Goal: Book appointment/travel/reservation

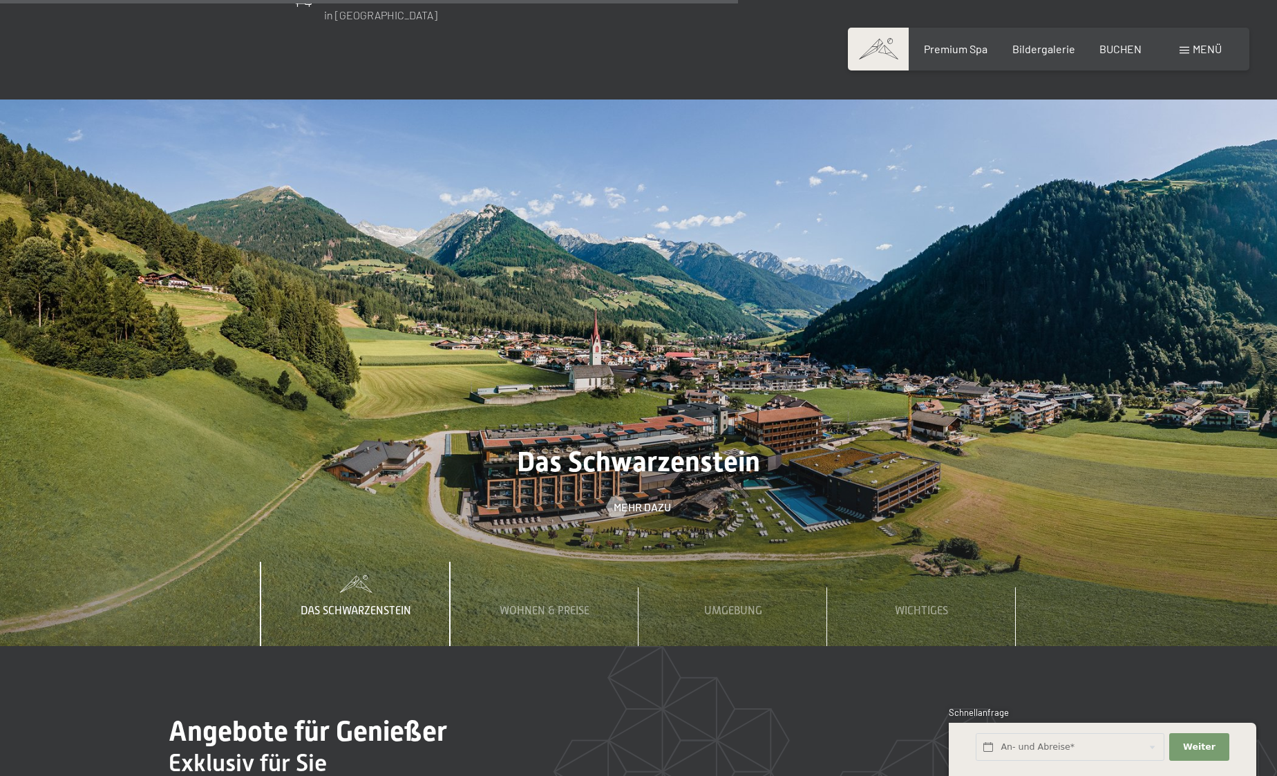
scroll to position [3304, 0]
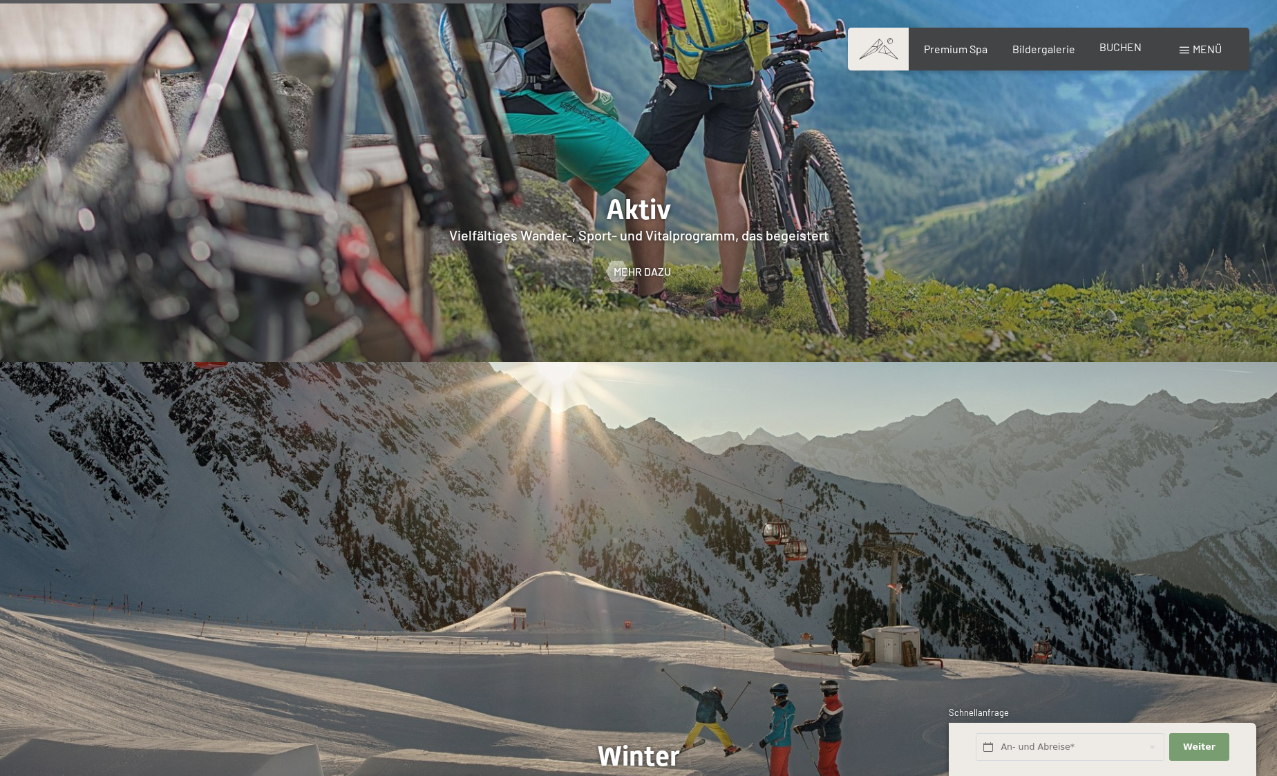
click at [1118, 53] on span "BUCHEN" at bounding box center [1120, 46] width 42 height 13
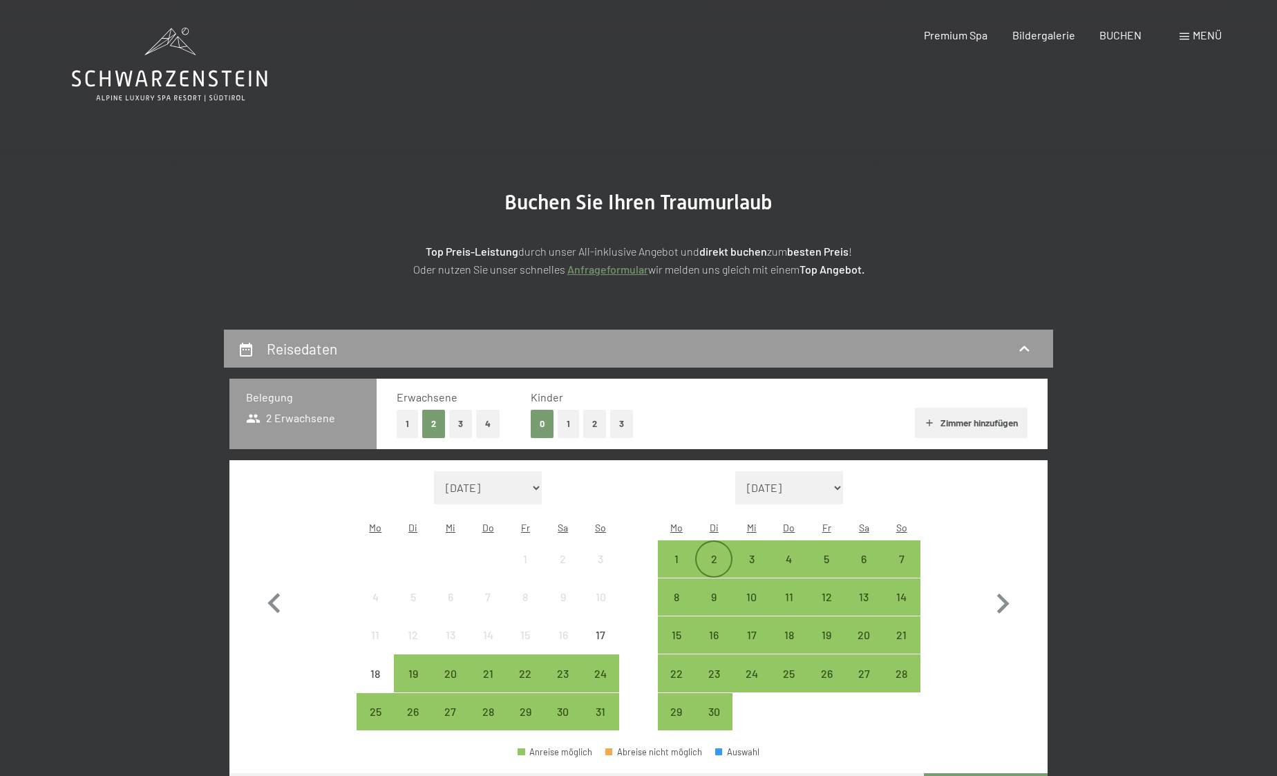
click at [712, 553] on div "2" at bounding box center [713, 570] width 35 height 35
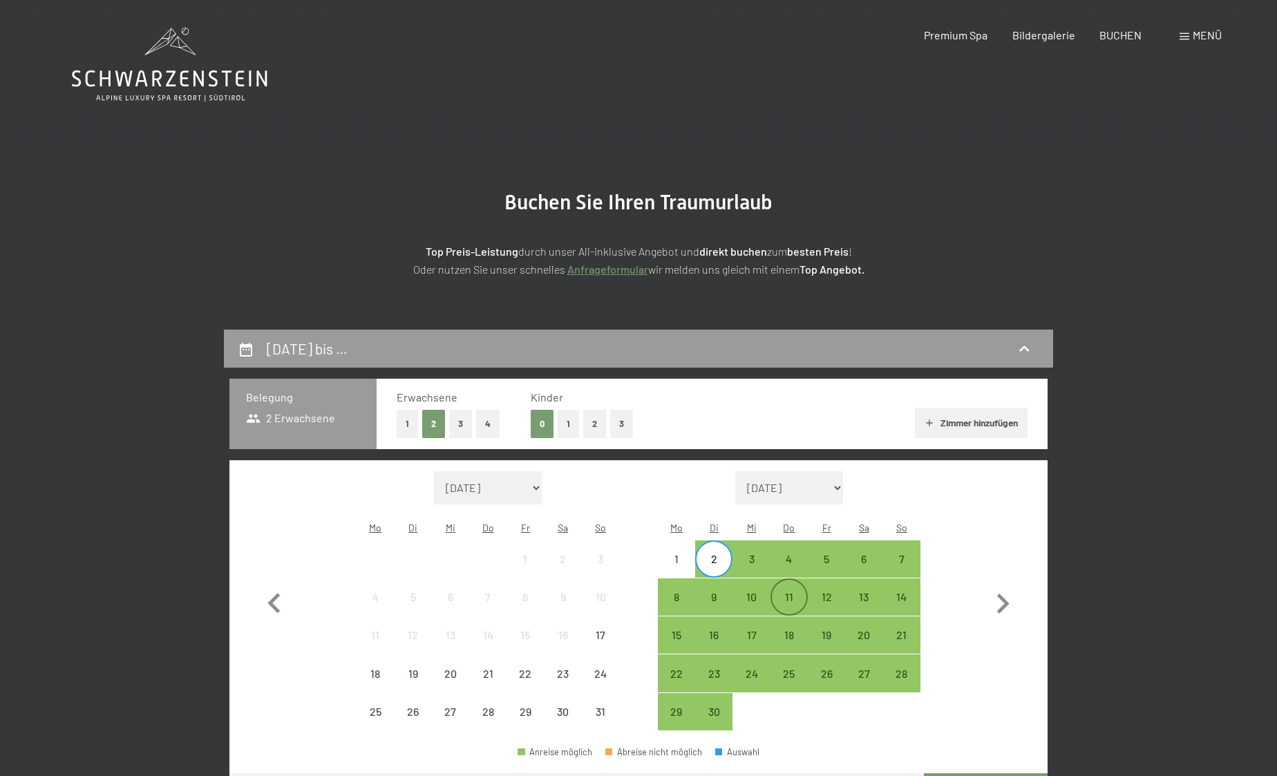
click at [777, 591] on div "11" at bounding box center [789, 608] width 35 height 35
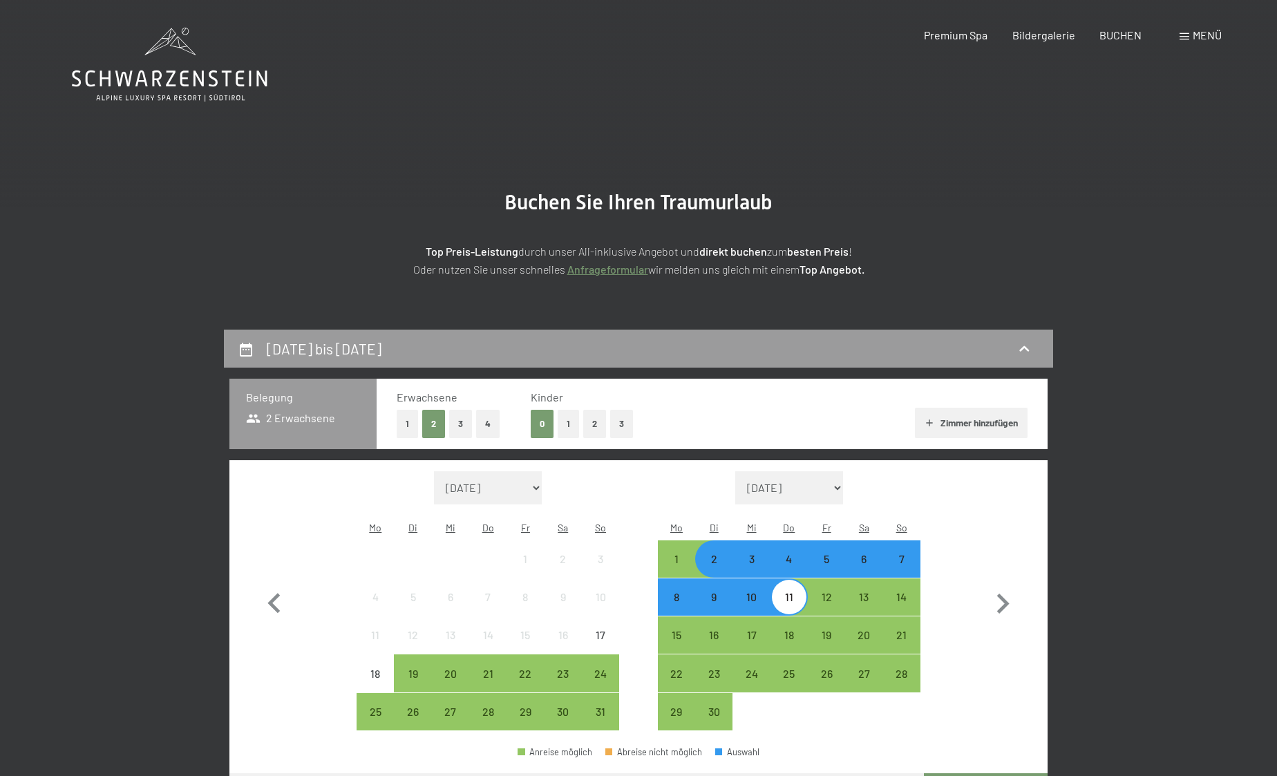
click at [987, 773] on button "Weiter zu „Zimmer“" at bounding box center [986, 789] width 124 height 33
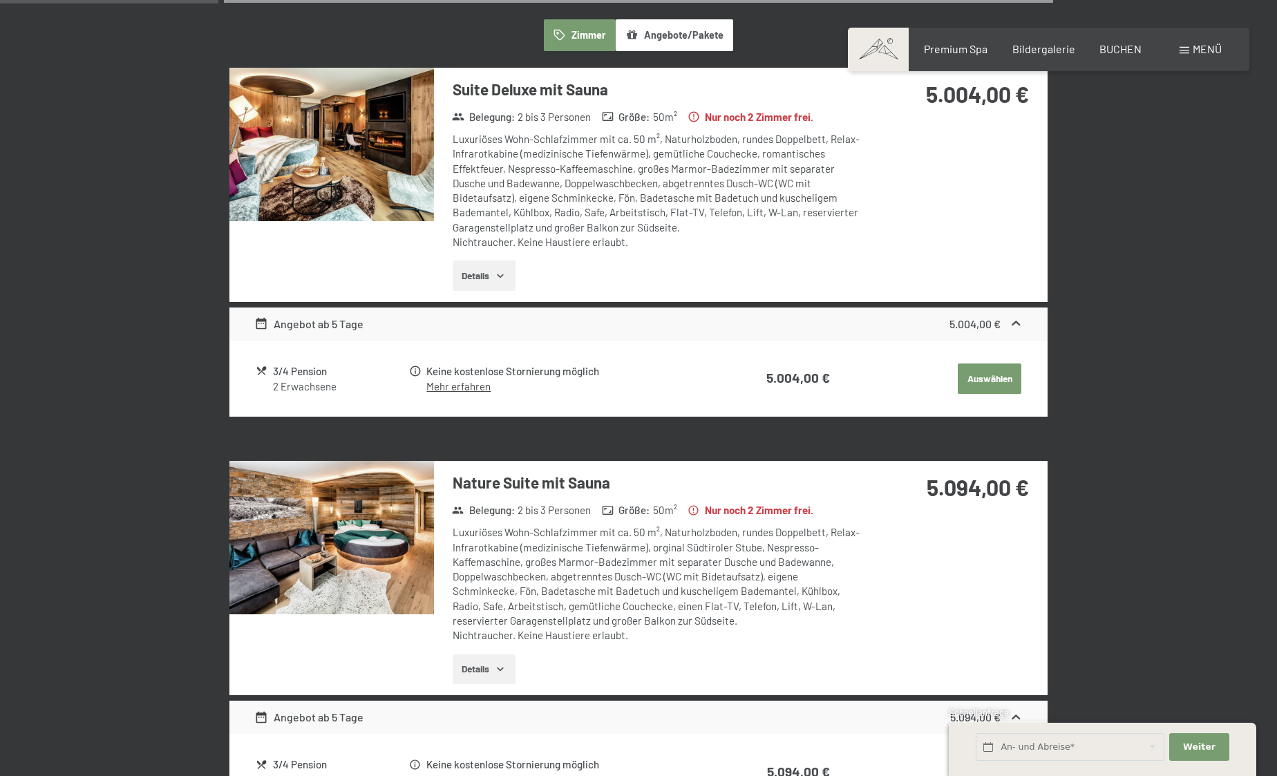
scroll to position [420, 0]
click at [337, 517] on img at bounding box center [331, 536] width 204 height 153
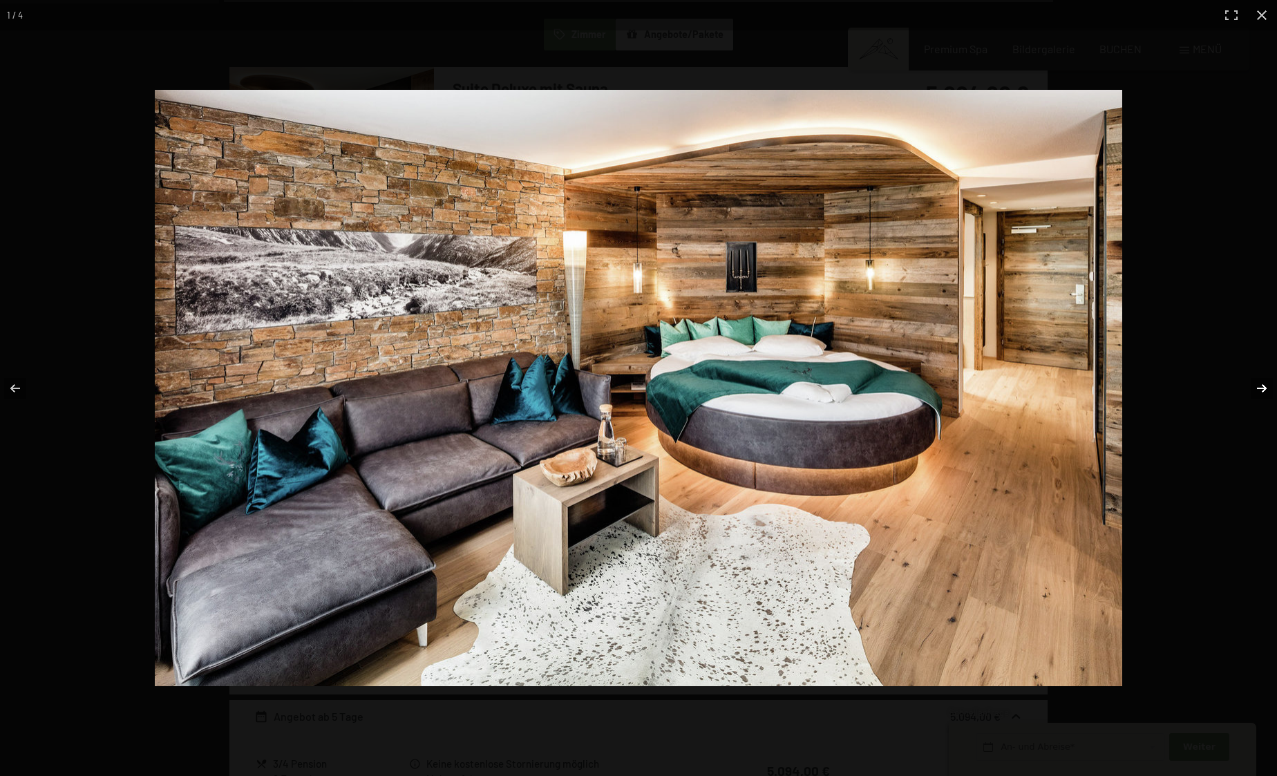
click at [1260, 385] on button "button" at bounding box center [1252, 388] width 48 height 69
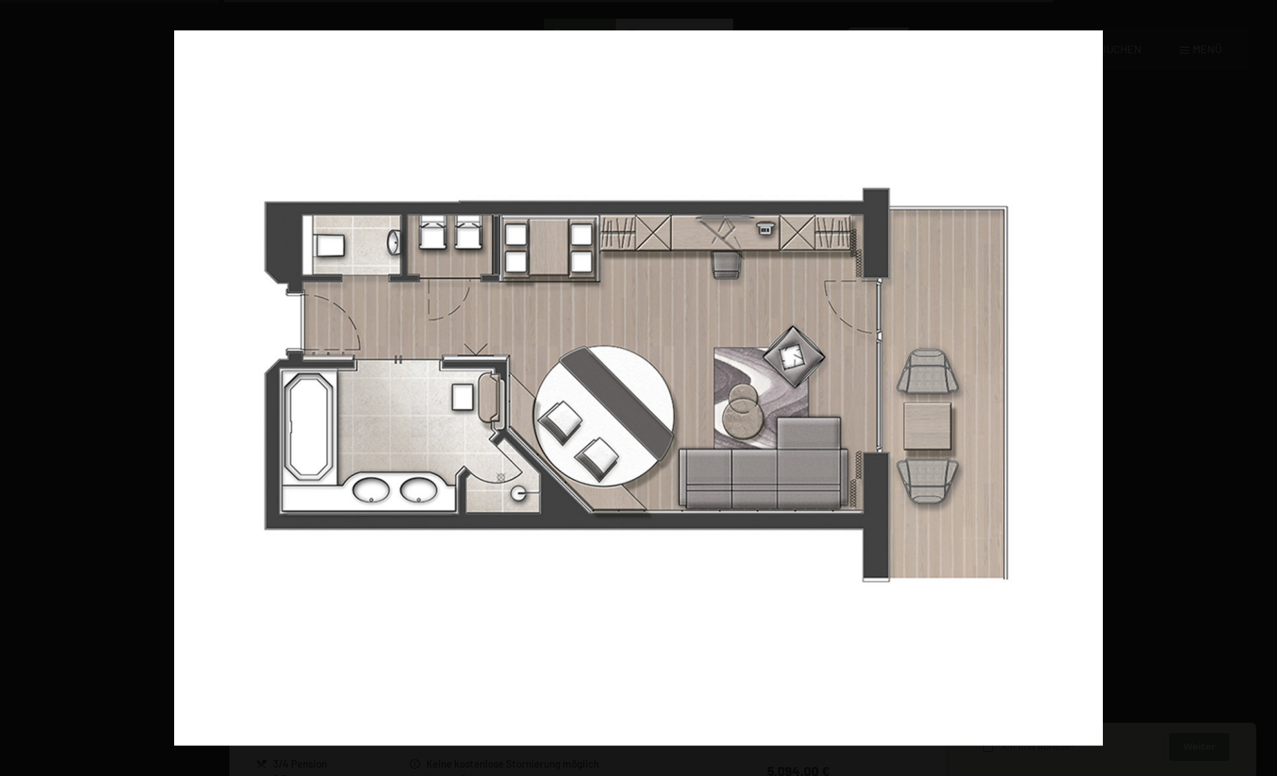
click at [1260, 385] on button "button" at bounding box center [1252, 388] width 48 height 69
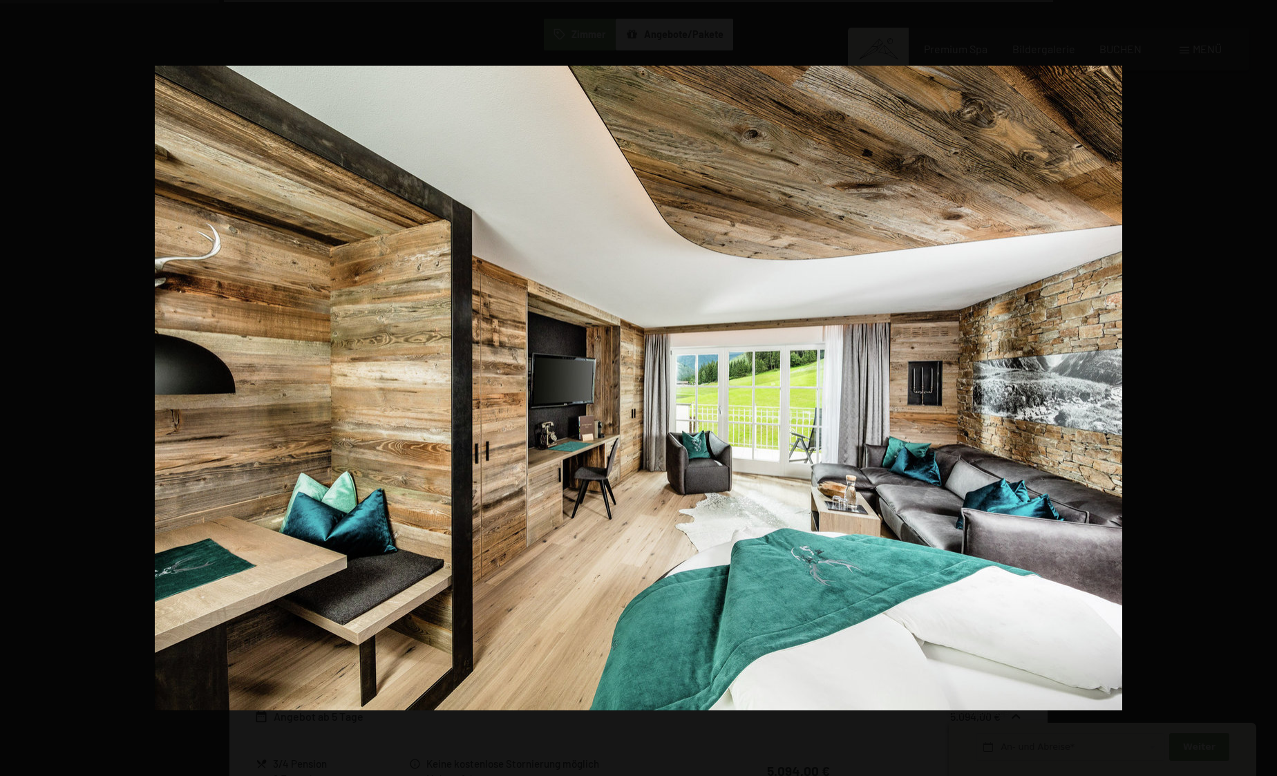
click at [1260, 385] on button "button" at bounding box center [1252, 388] width 48 height 69
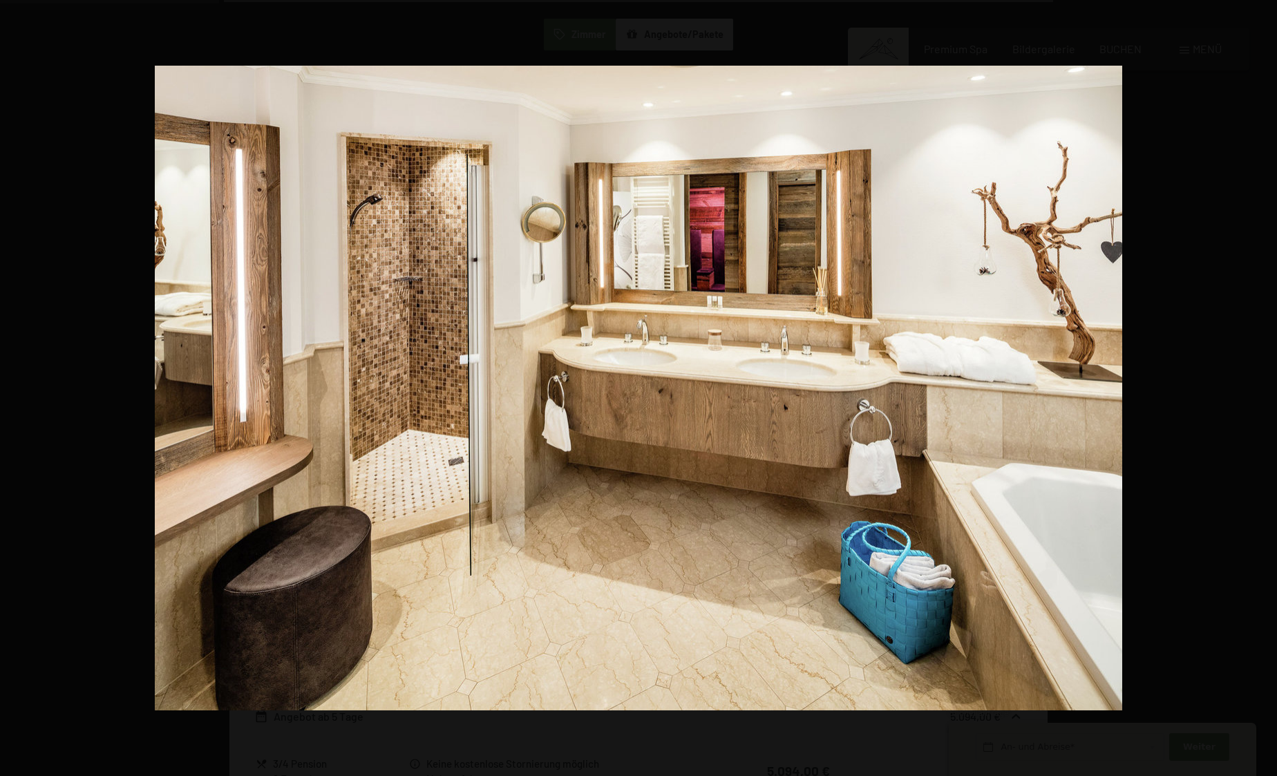
click at [1260, 385] on button "button" at bounding box center [1252, 388] width 48 height 69
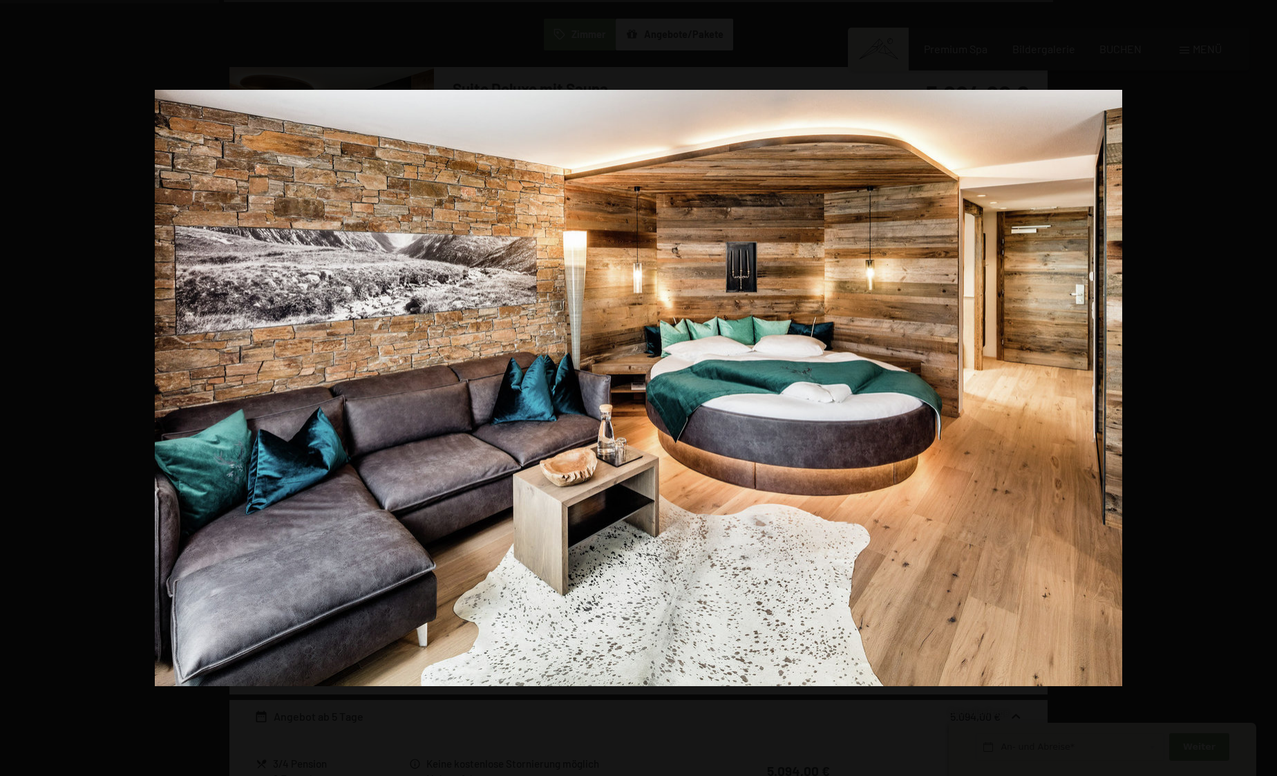
click at [1260, 385] on button "button" at bounding box center [1252, 388] width 48 height 69
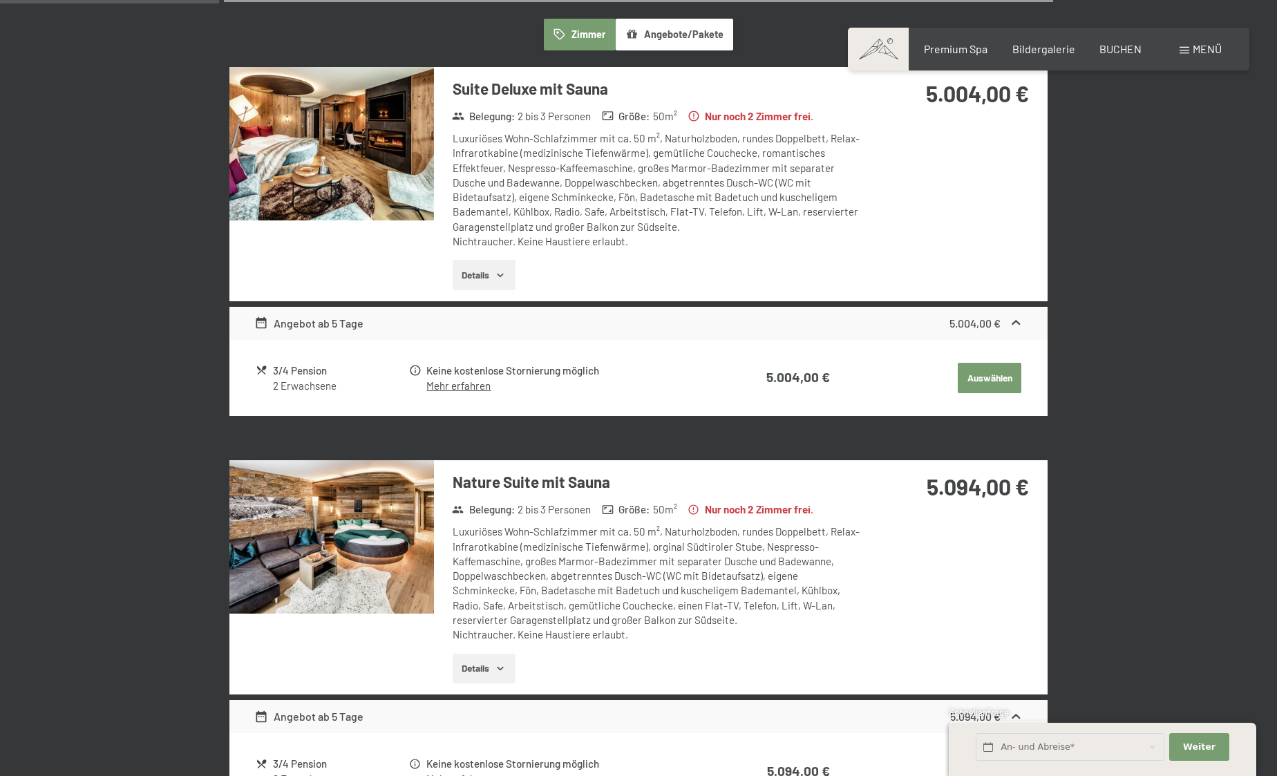
click at [0, 0] on button "button" at bounding box center [0, 0] width 0 height 0
click at [358, 166] on img at bounding box center [331, 143] width 204 height 153
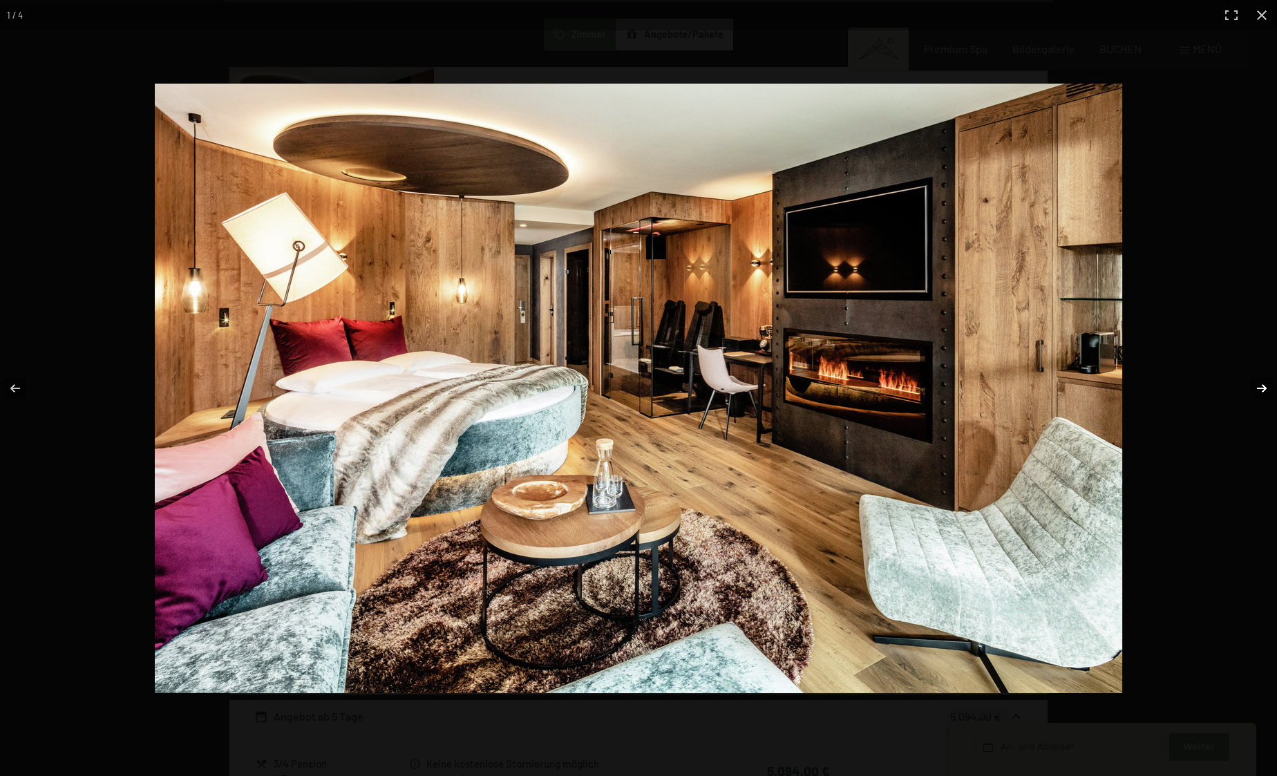
click at [1257, 386] on button "button" at bounding box center [1252, 388] width 48 height 69
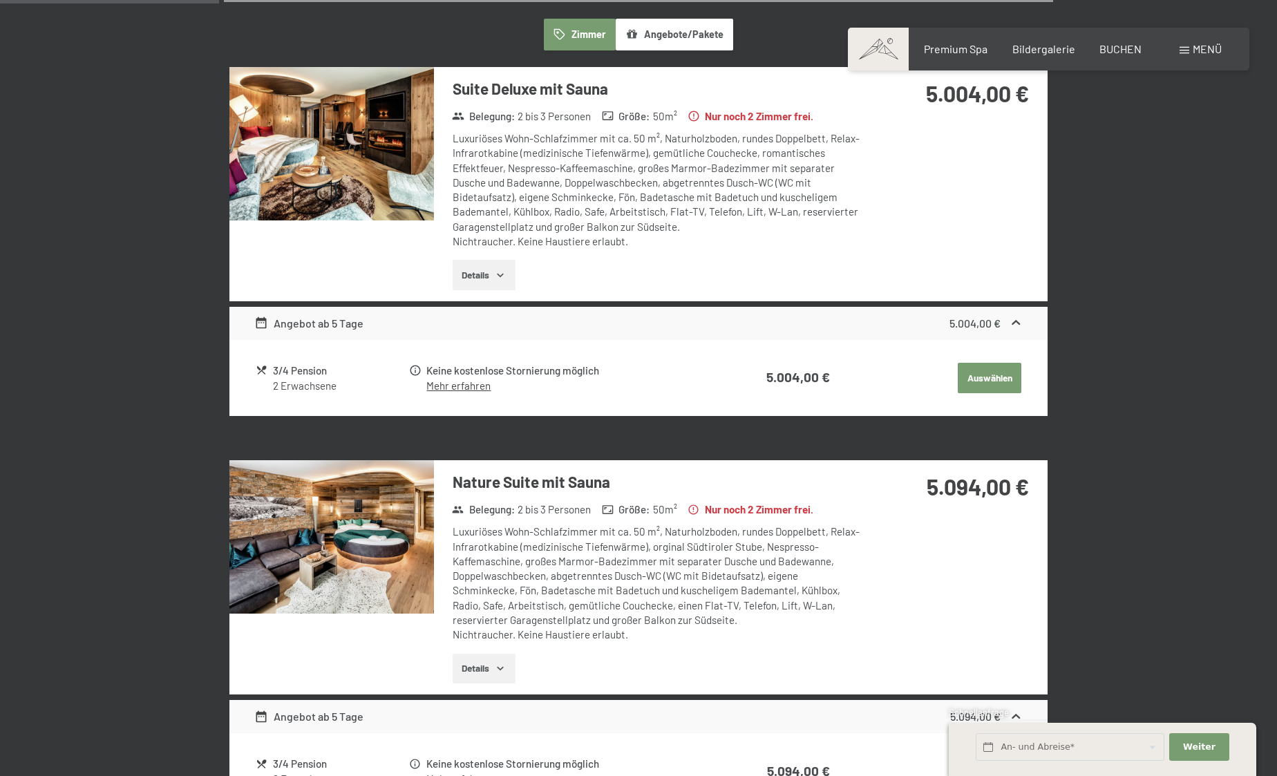
click at [0, 0] on button "button" at bounding box center [0, 0] width 0 height 0
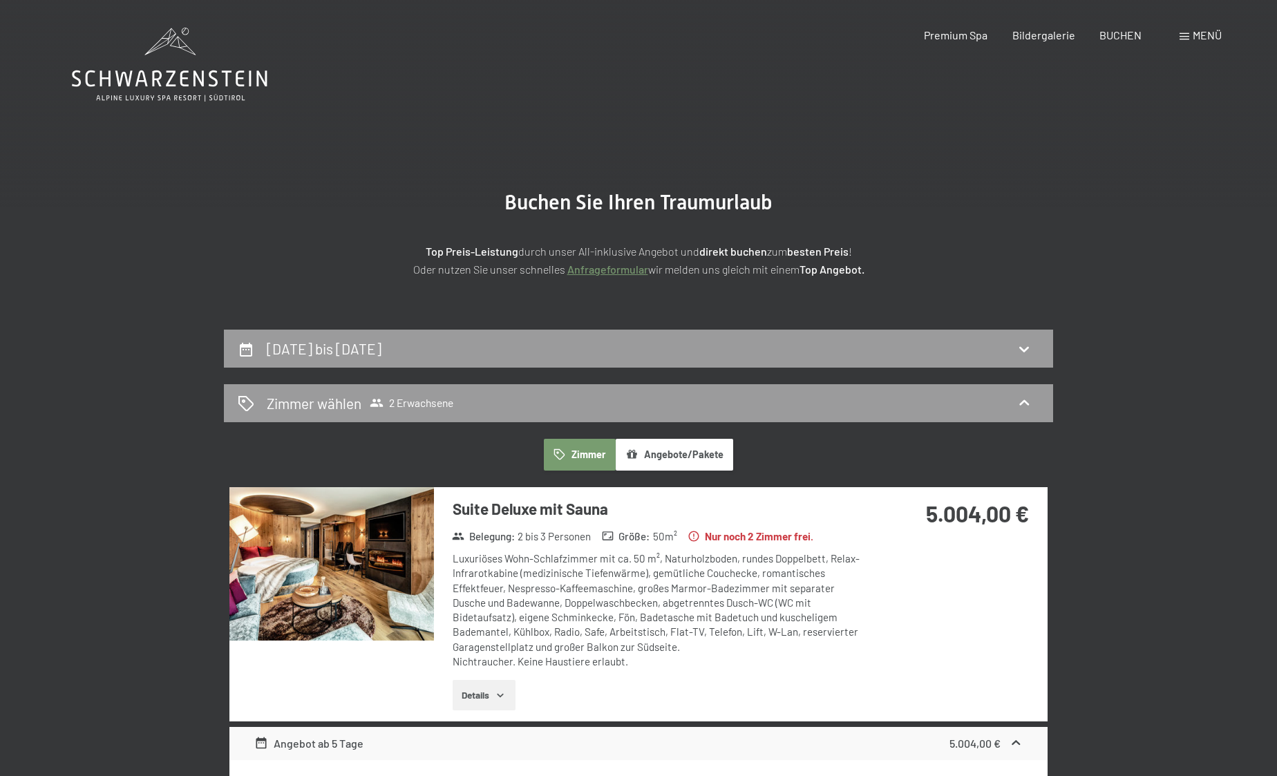
scroll to position [0, 0]
click at [940, 37] on span "Premium Spa" at bounding box center [956, 32] width 64 height 13
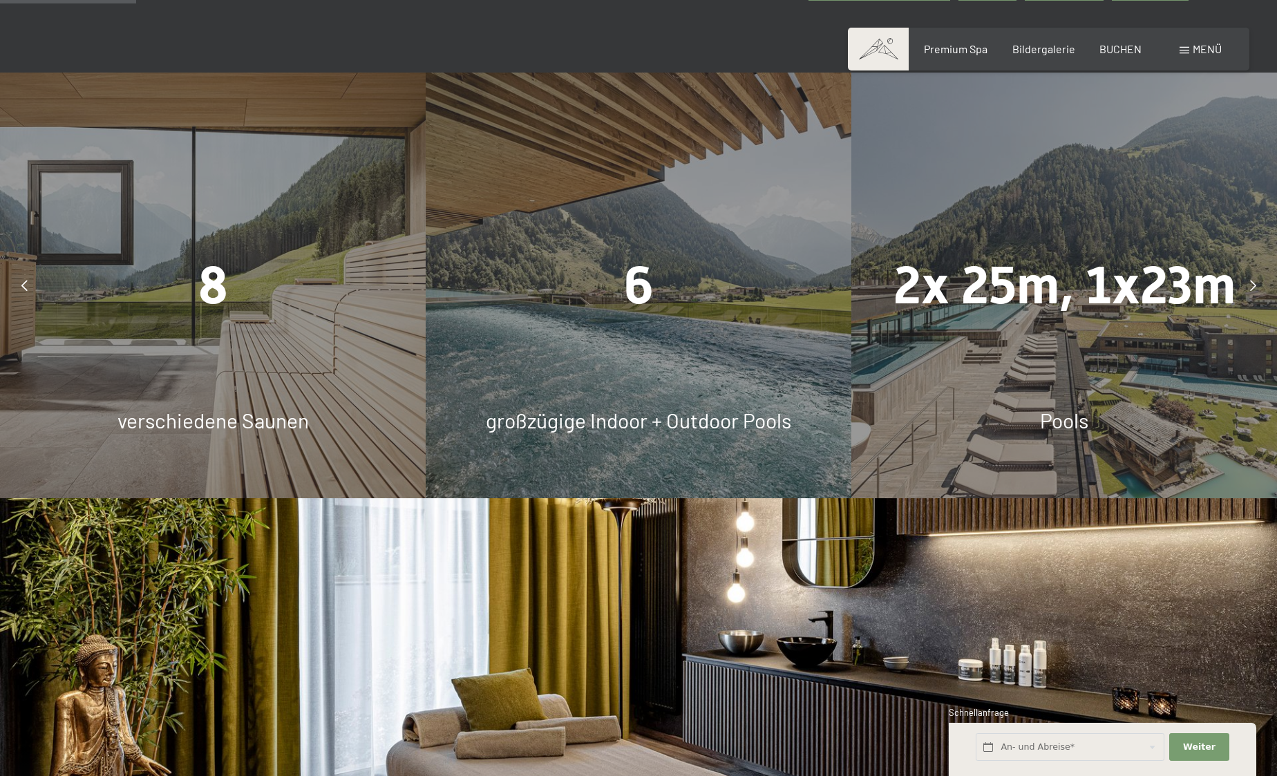
scroll to position [1112, 0]
click at [644, 327] on div "6 großzügige Indoor + Outdoor Pools" at bounding box center [639, 286] width 426 height 426
click at [729, 400] on div "6 großzügige Indoor + Outdoor Pools" at bounding box center [639, 286] width 426 height 426
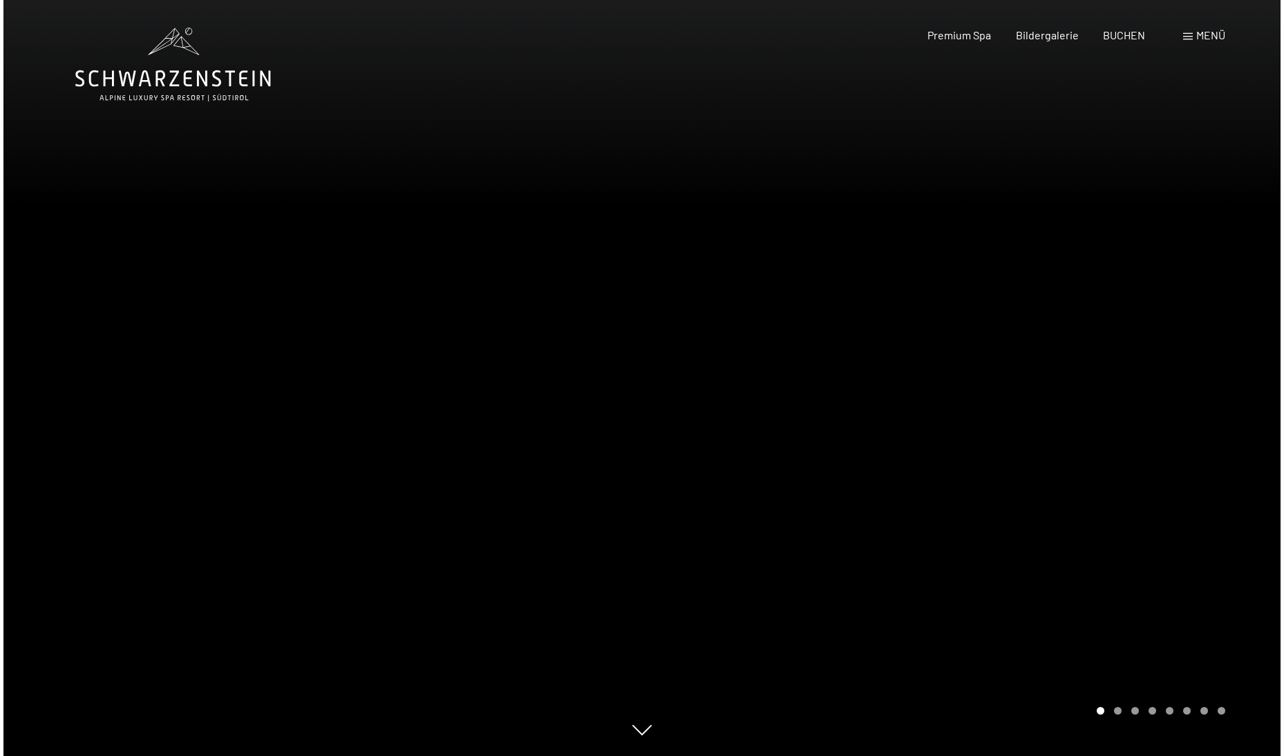
scroll to position [0, 0]
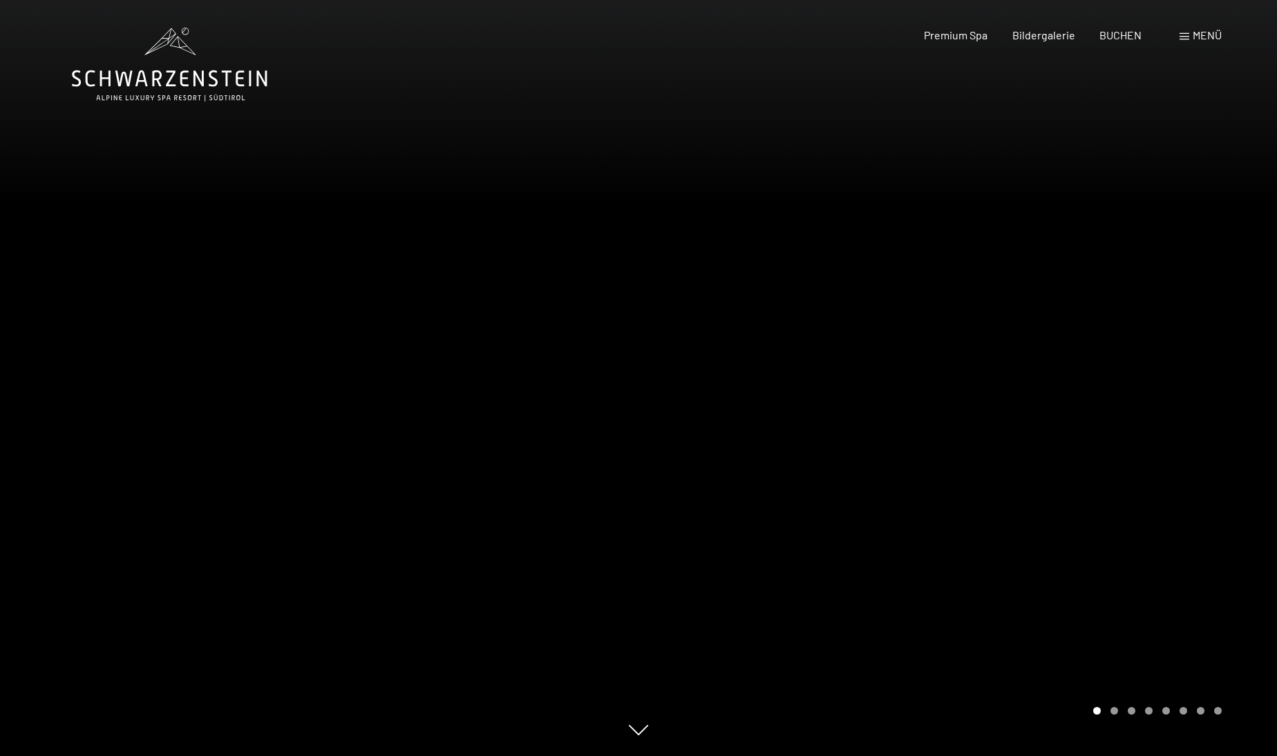
click at [1190, 35] on div "Menü" at bounding box center [1200, 35] width 42 height 15
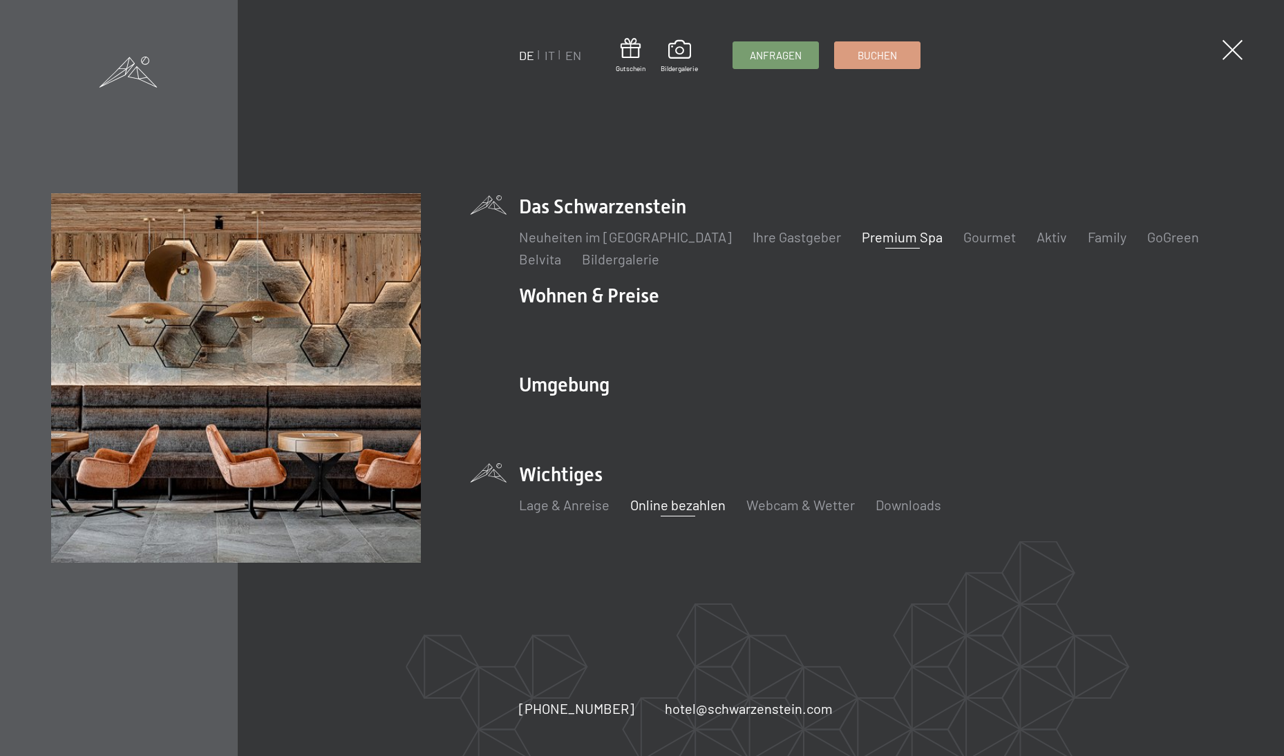
click at [683, 507] on link "Online bezahlen" at bounding box center [677, 505] width 95 height 17
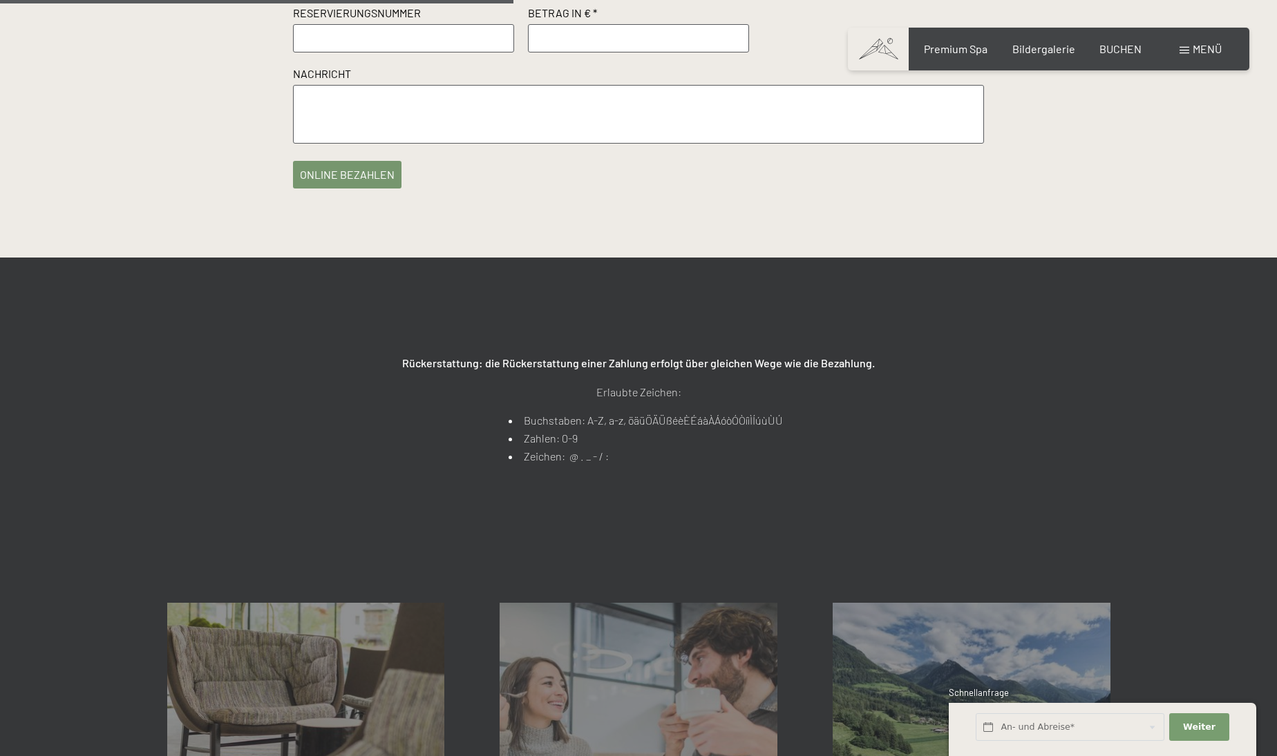
scroll to position [515, 0]
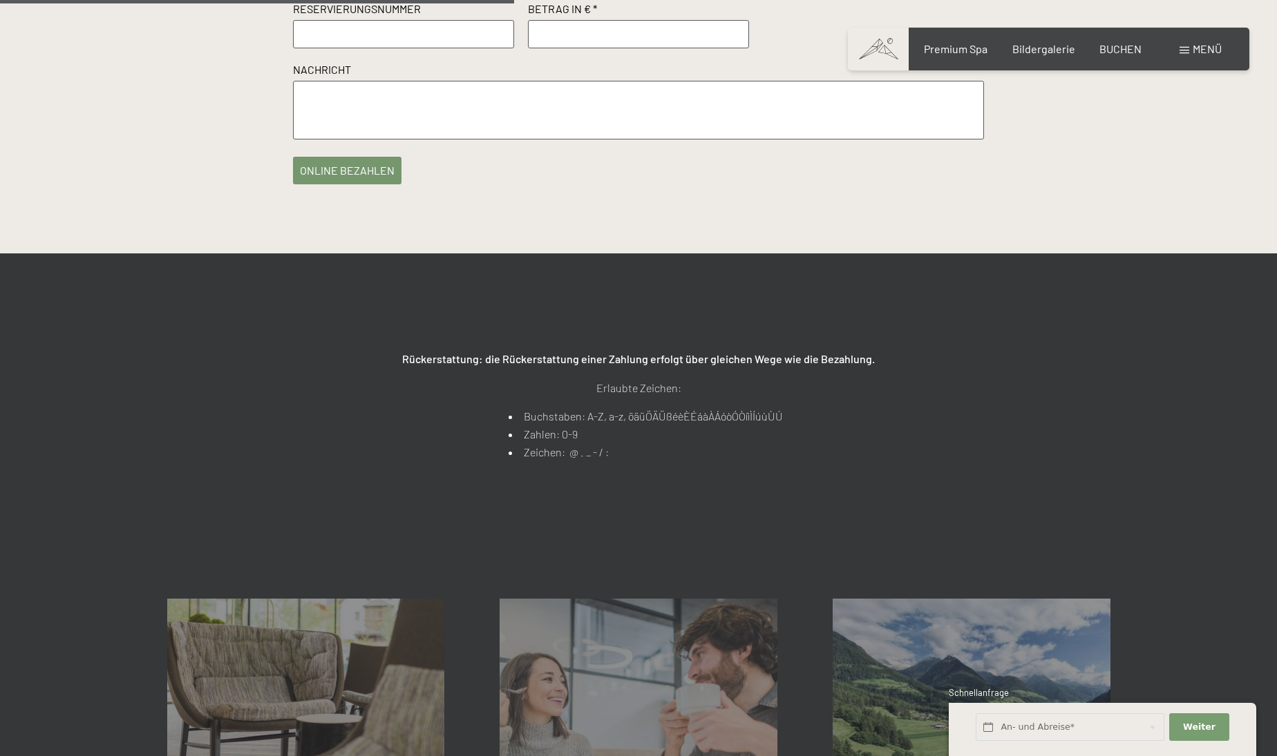
click at [330, 379] on div "Rückerstattung: die Rückerstattung einer Zahlung erfolgt über gleichen Wege wie…" at bounding box center [638, 405] width 691 height 111
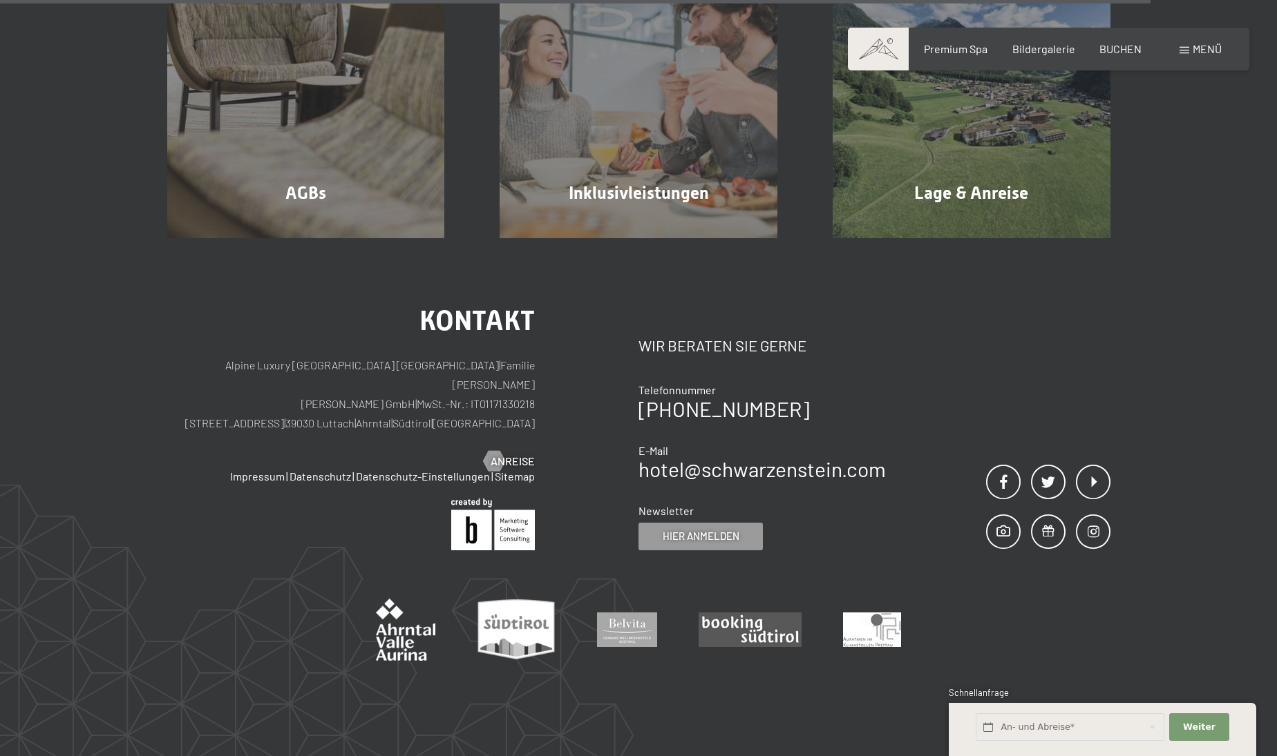
scroll to position [1154, 0]
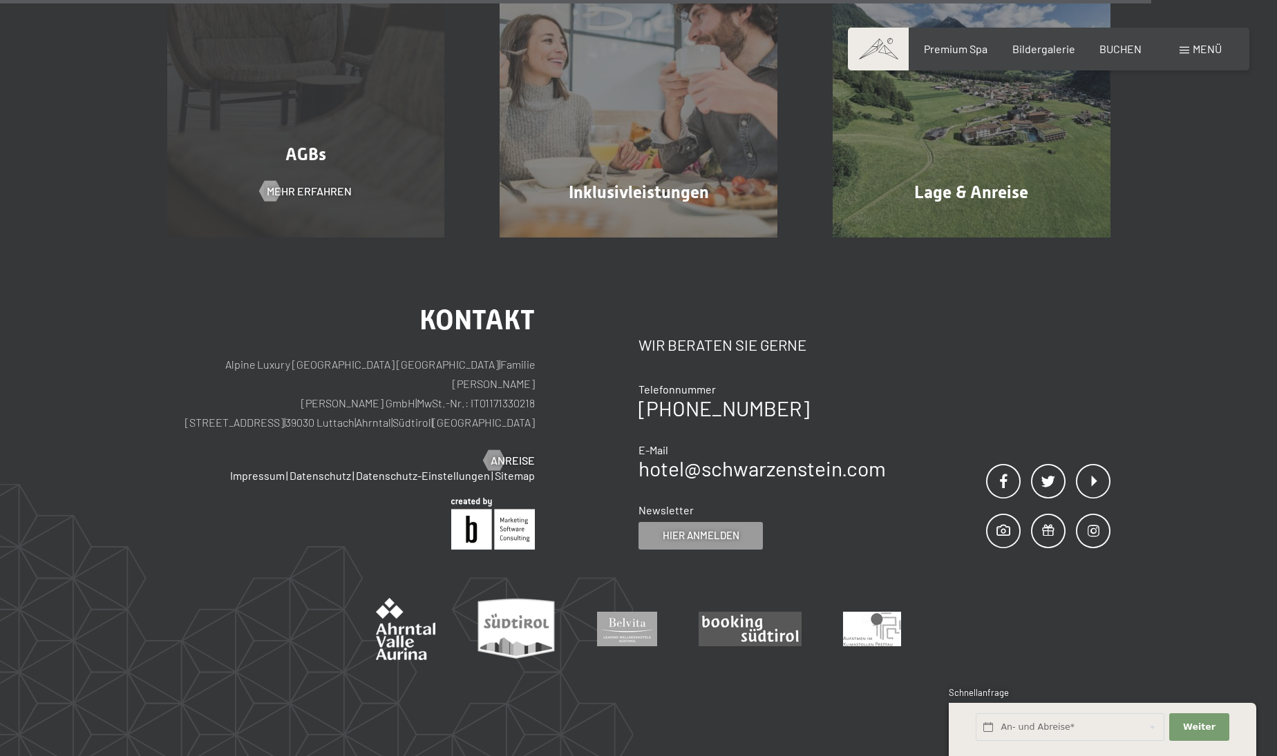
click at [343, 181] on div "AGBs Mehr erfahren" at bounding box center [306, 99] width 333 height 278
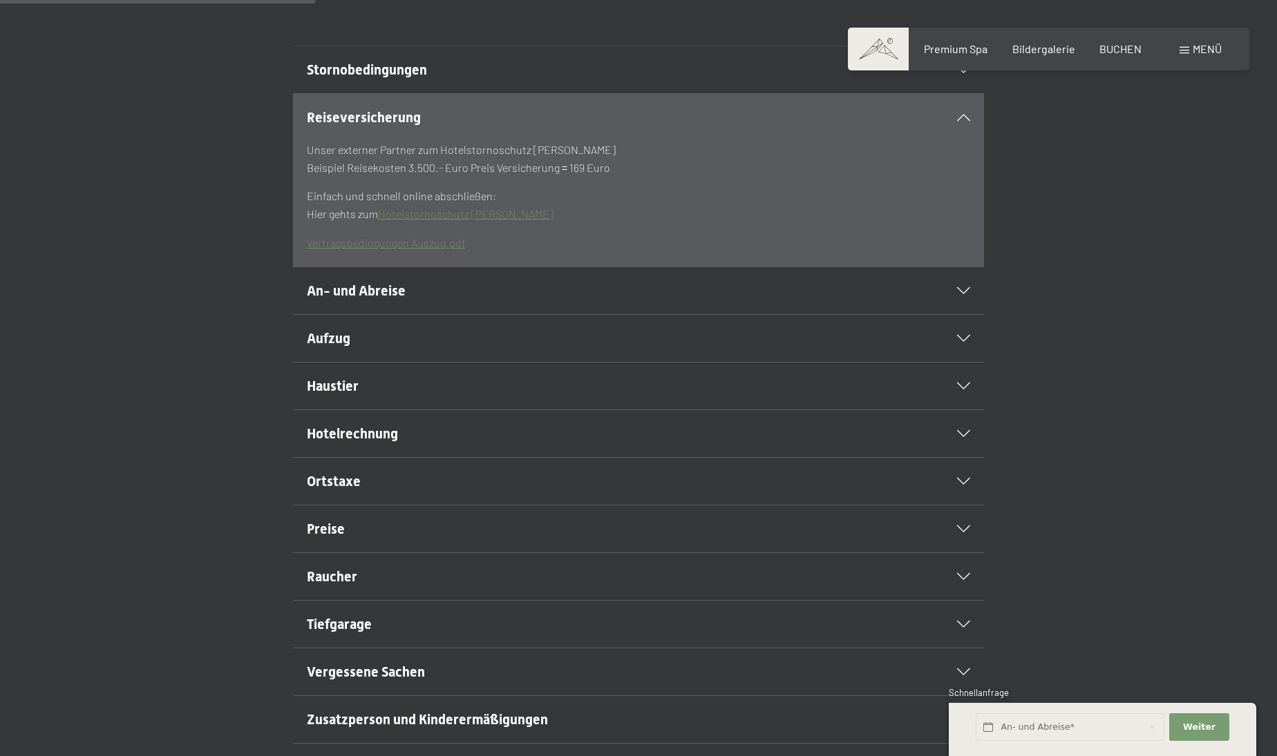
scroll to position [390, 0]
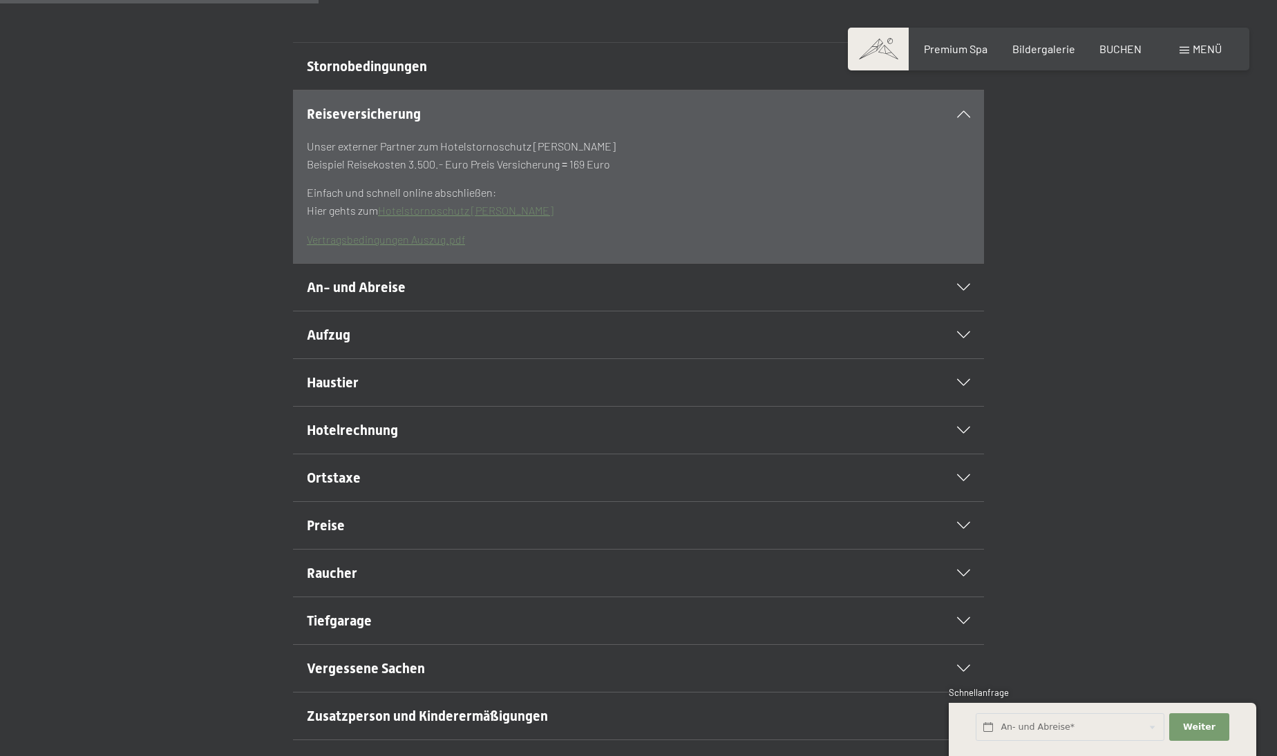
click at [376, 631] on h2 "Tiefgarage" at bounding box center [605, 620] width 597 height 19
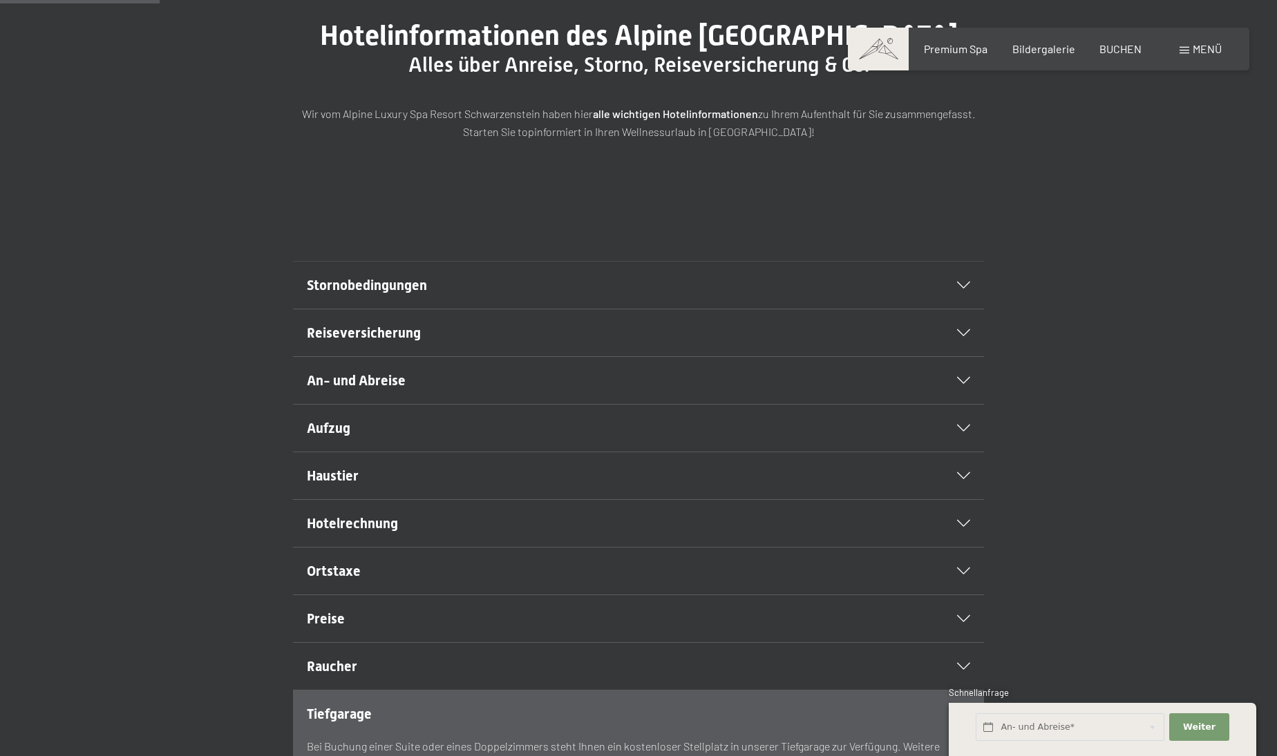
scroll to position [163, 0]
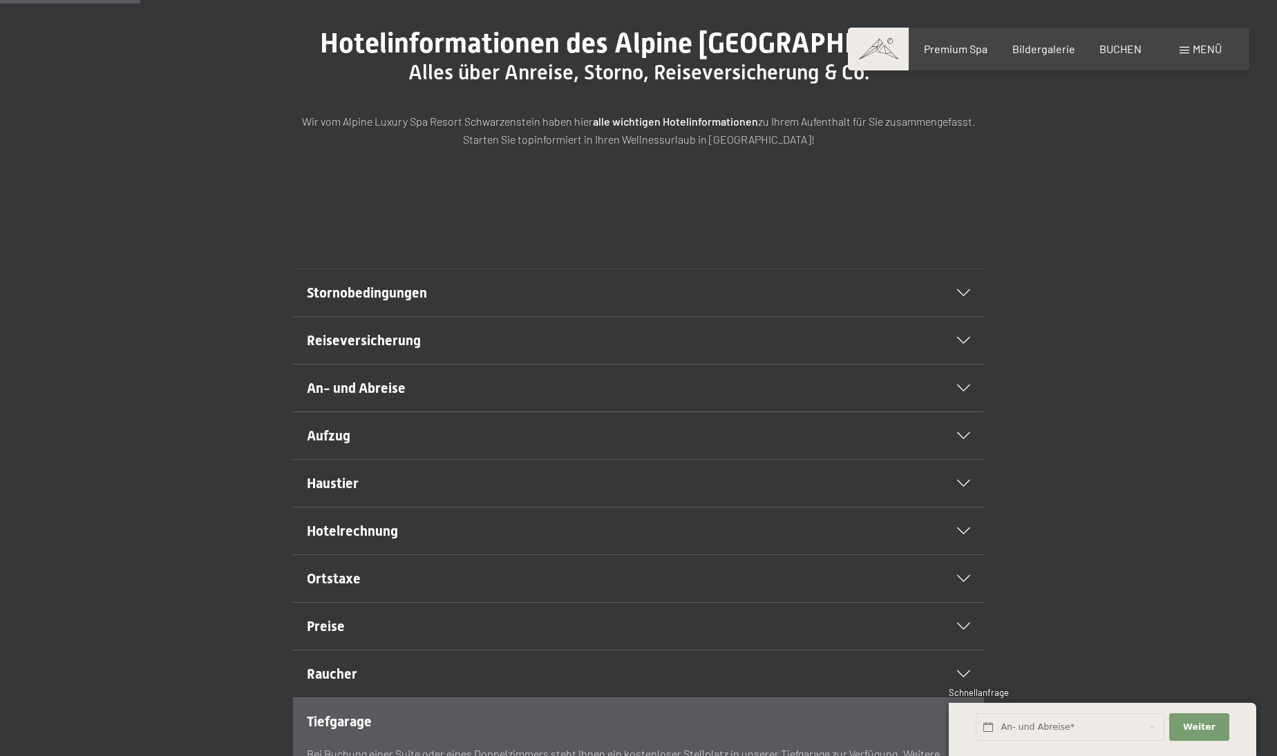
click at [327, 301] on span "Stornobedingungen" at bounding box center [367, 293] width 120 height 17
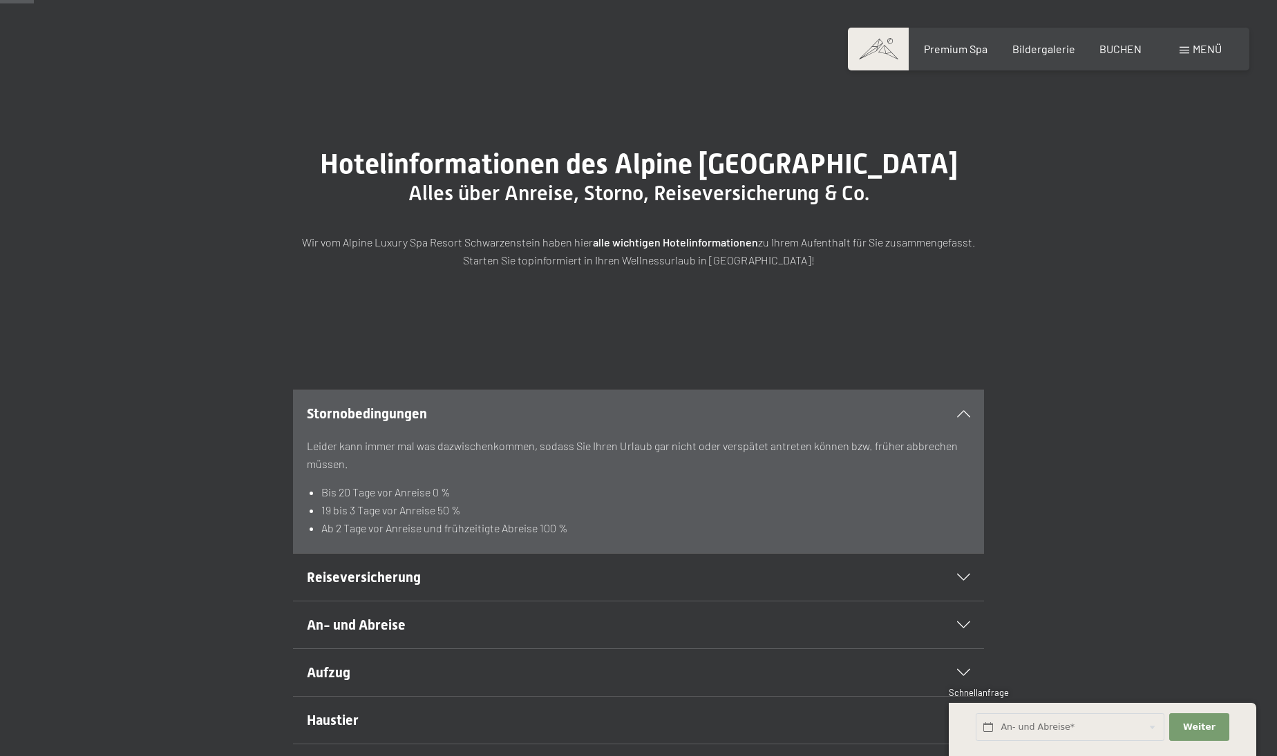
scroll to position [41, 0]
click at [1114, 53] on span "BUCHEN" at bounding box center [1120, 46] width 42 height 13
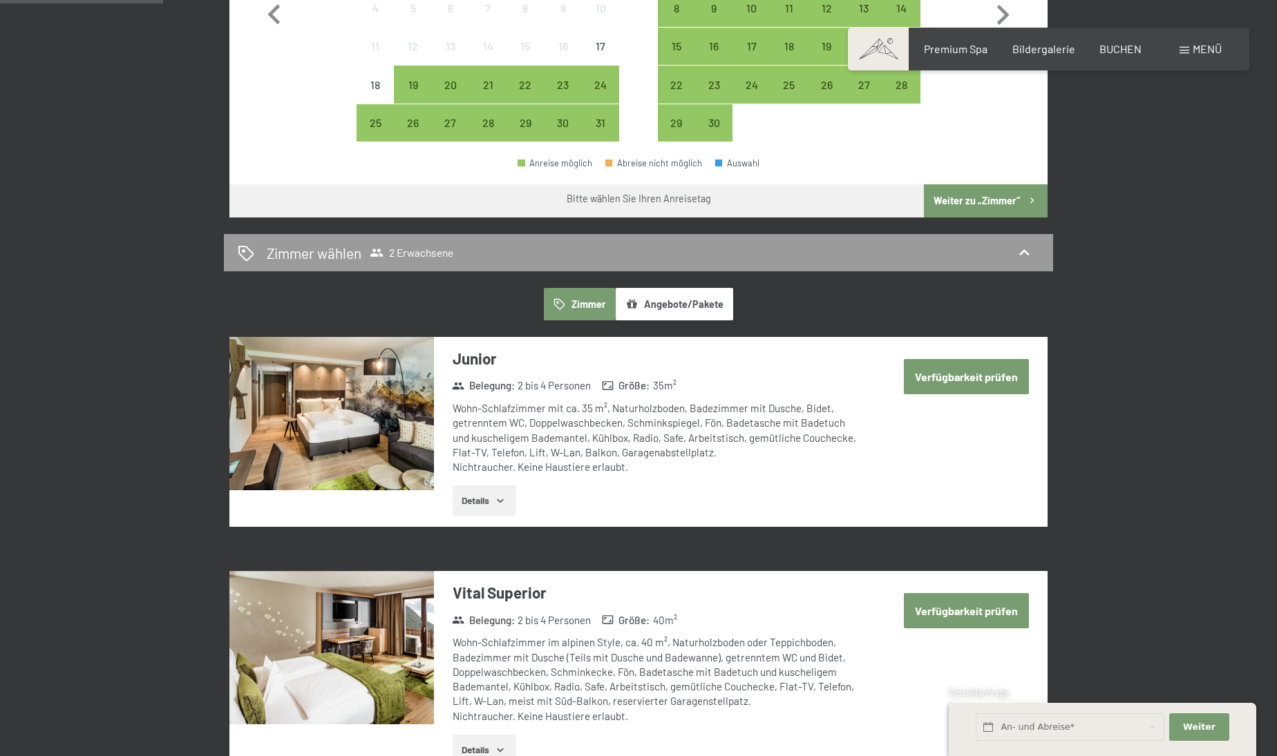
scroll to position [582, 0]
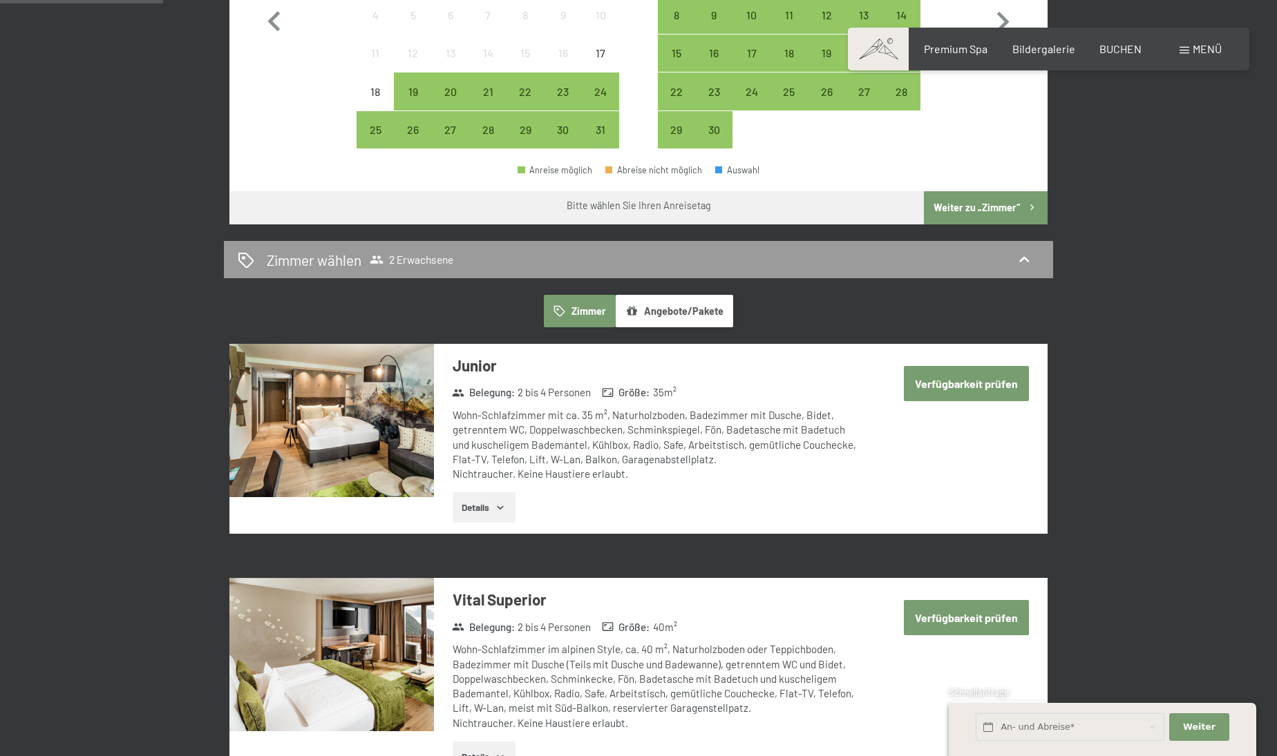
click at [359, 403] on img at bounding box center [331, 420] width 204 height 153
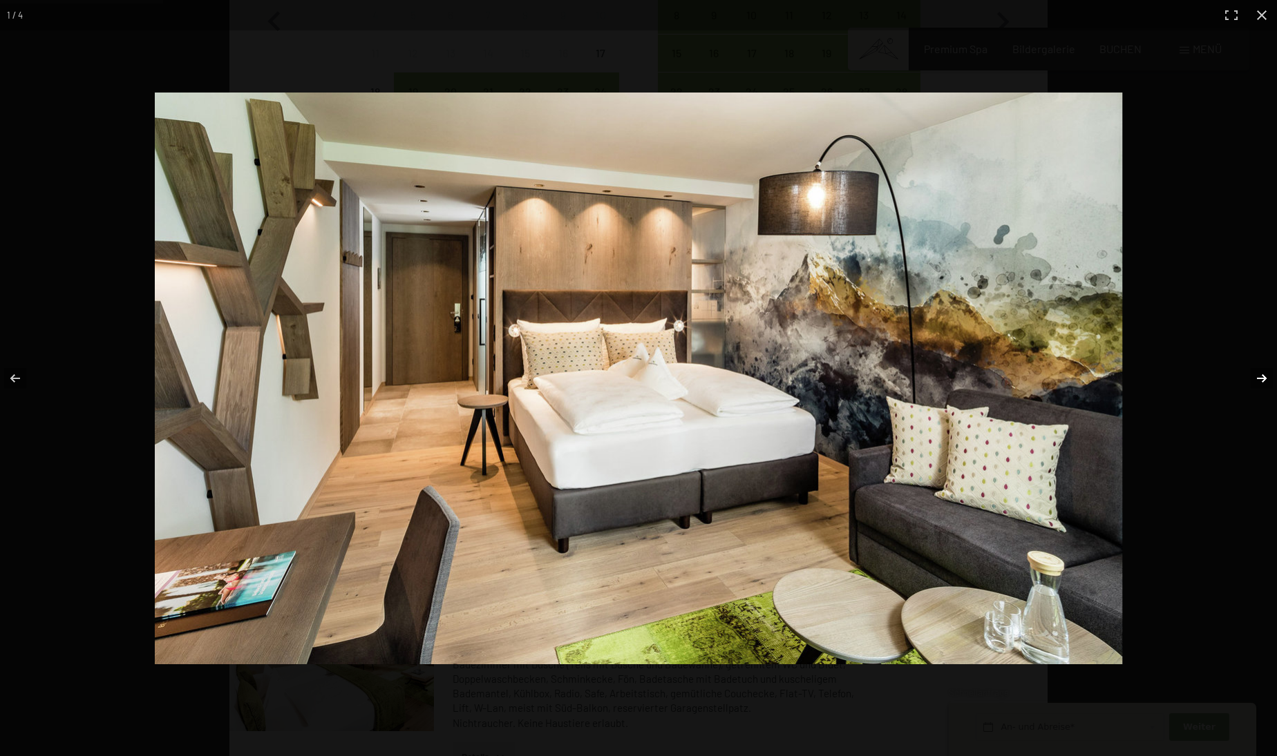
click at [1261, 379] on button "button" at bounding box center [1252, 378] width 48 height 69
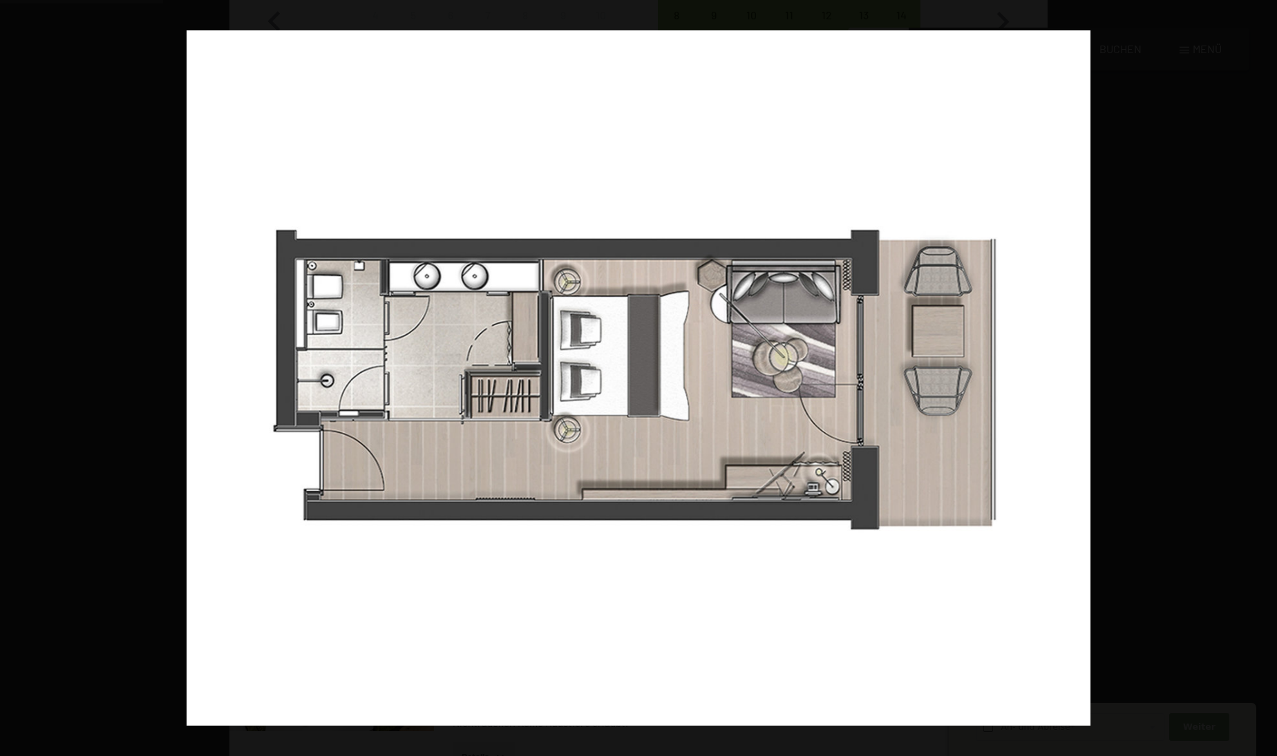
click at [1261, 379] on button "button" at bounding box center [1252, 378] width 48 height 69
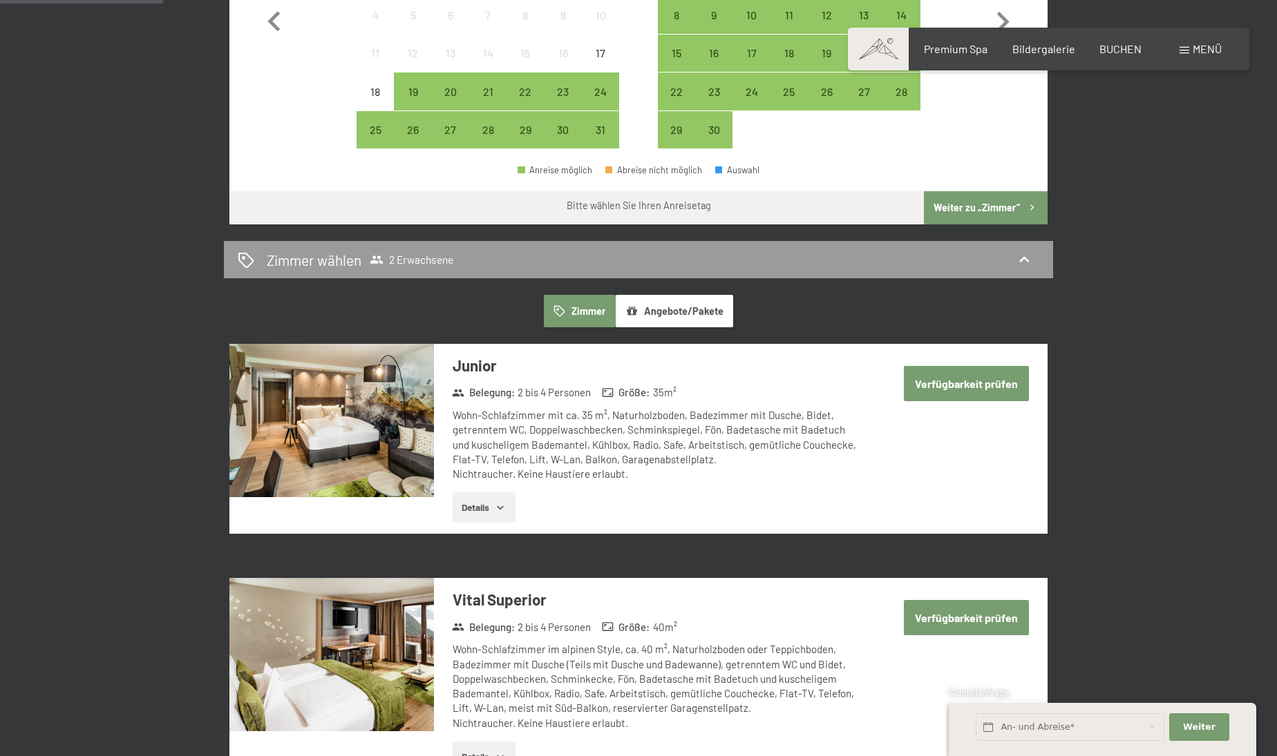
click at [0, 0] on button "button" at bounding box center [0, 0] width 0 height 0
click at [967, 366] on button "Verfügbarkeit prüfen" at bounding box center [966, 383] width 125 height 35
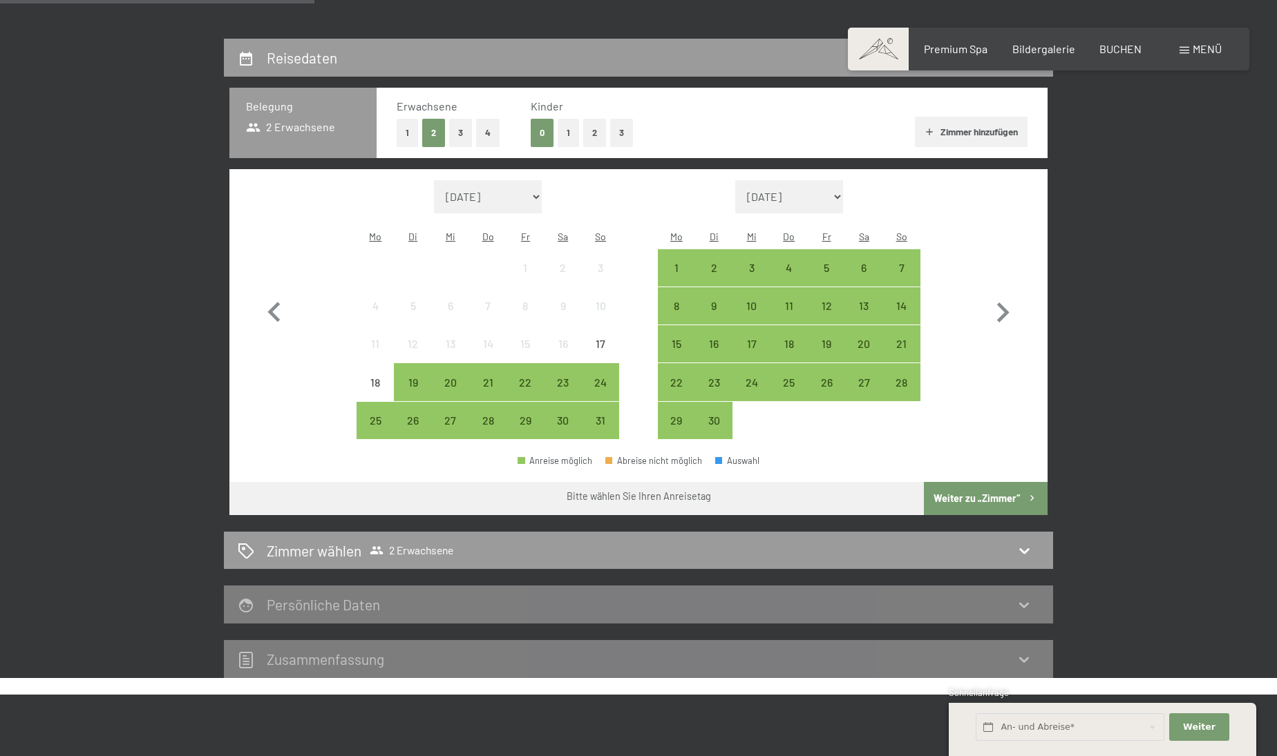
scroll to position [297, 0]
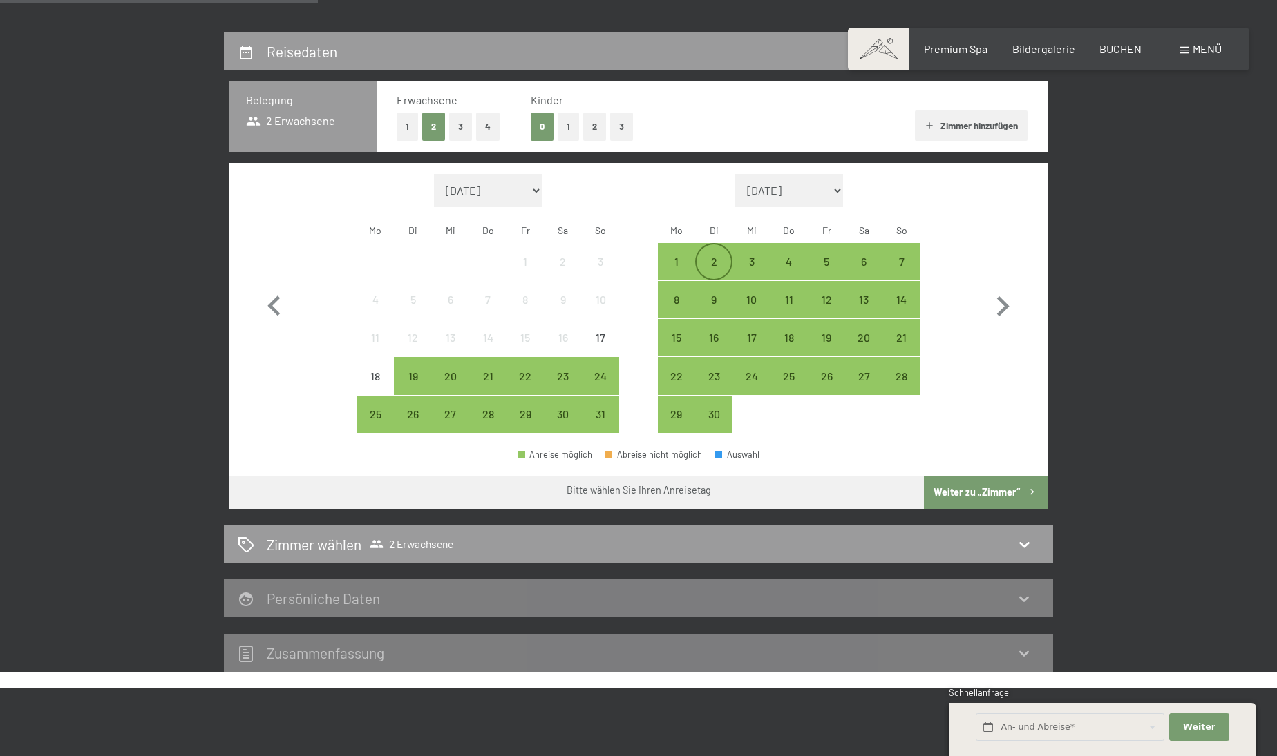
click at [717, 256] on div "2" at bounding box center [713, 273] width 35 height 35
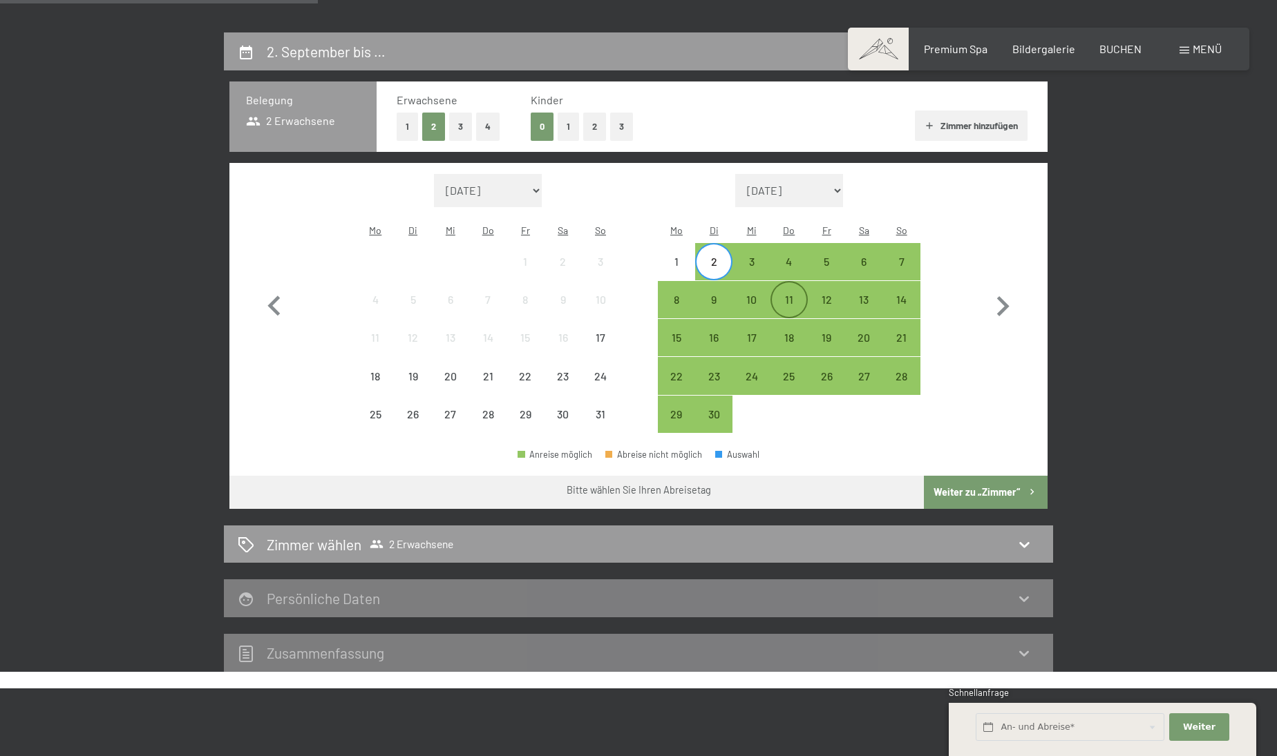
click at [801, 294] on div "11" at bounding box center [789, 311] width 35 height 35
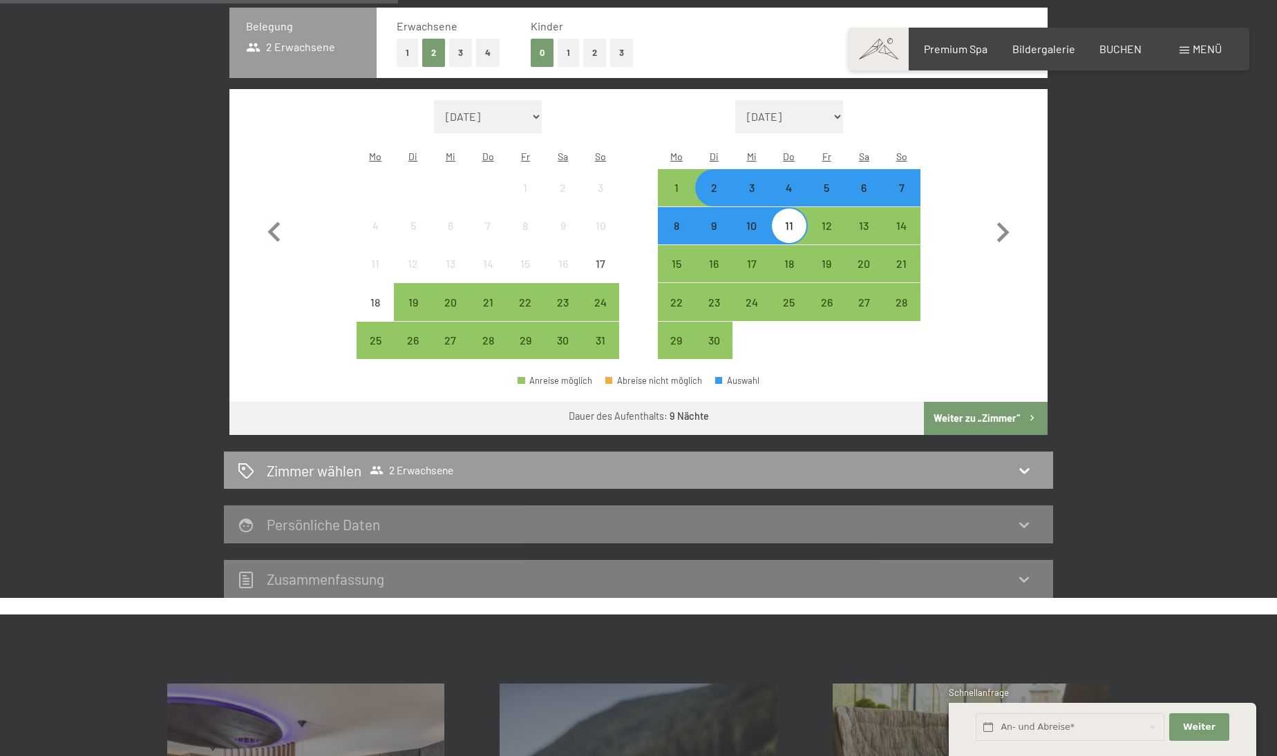
scroll to position [378, 0]
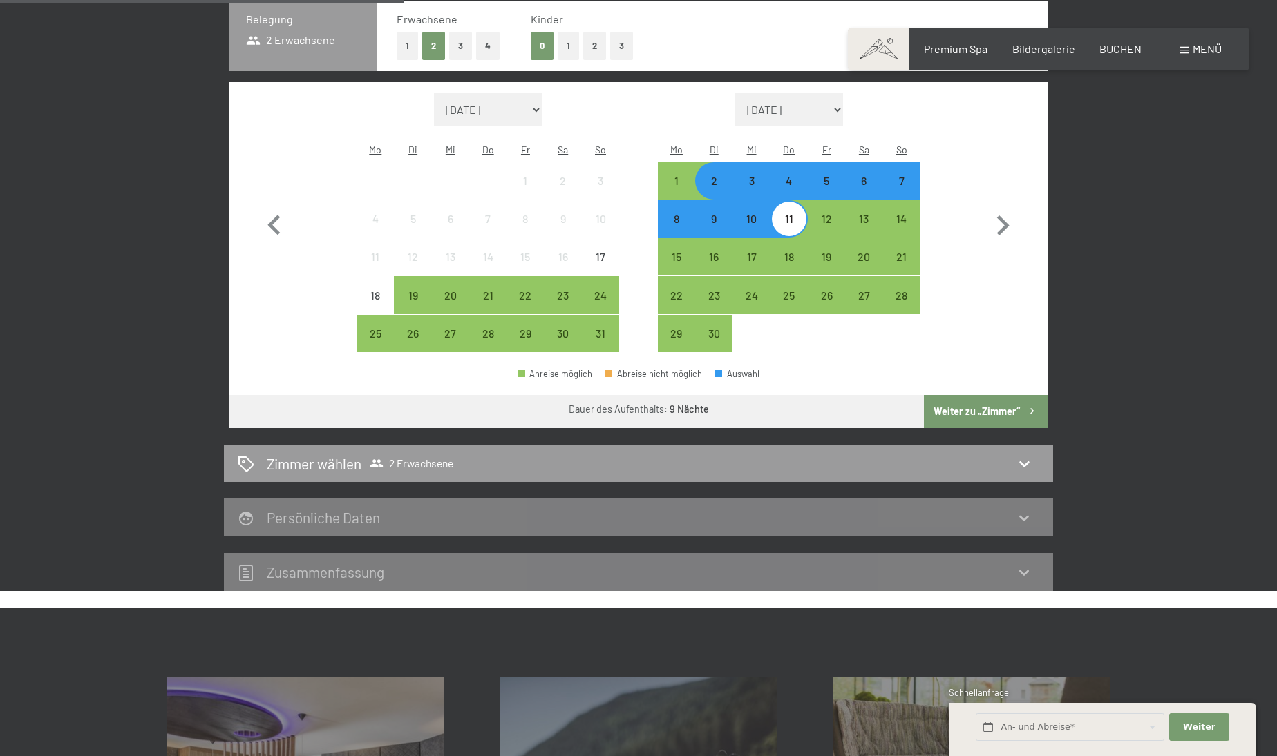
click at [969, 395] on button "Weiter zu „Zimmer“" at bounding box center [986, 411] width 124 height 33
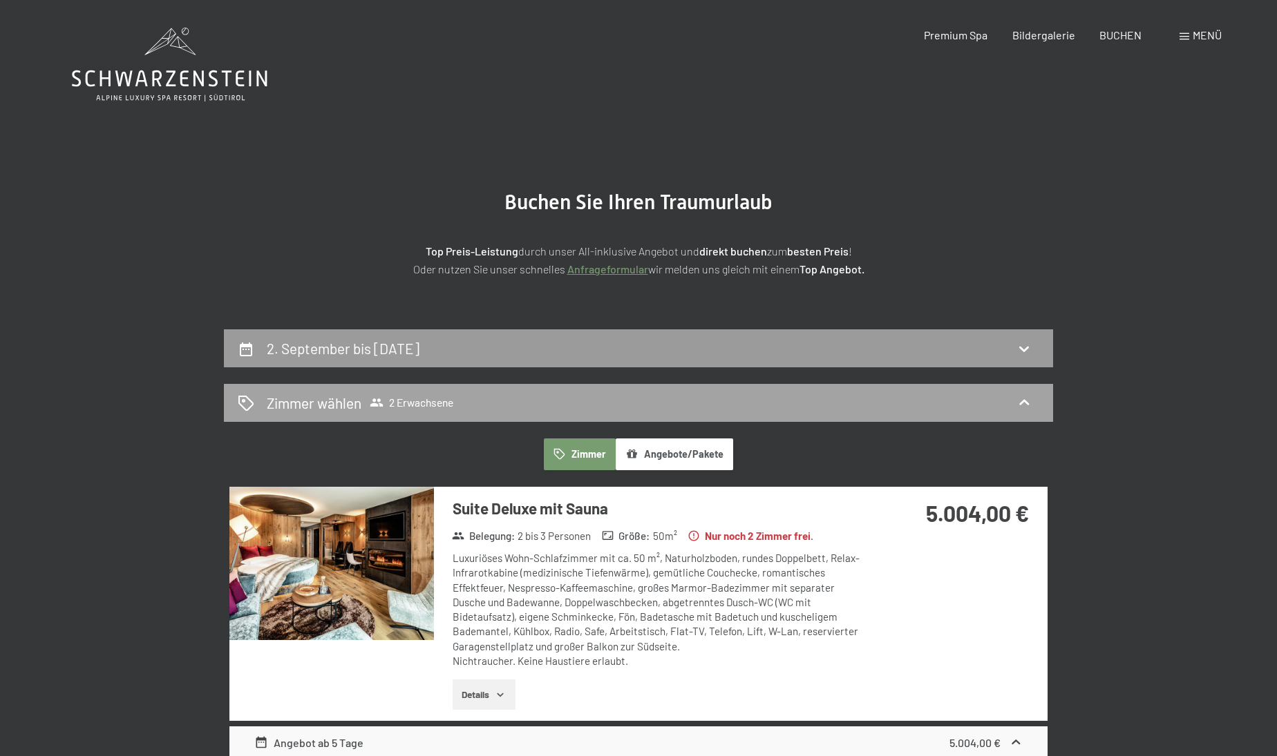
scroll to position [0, 0]
click at [673, 457] on button "Angebote/Pakete" at bounding box center [674, 455] width 117 height 32
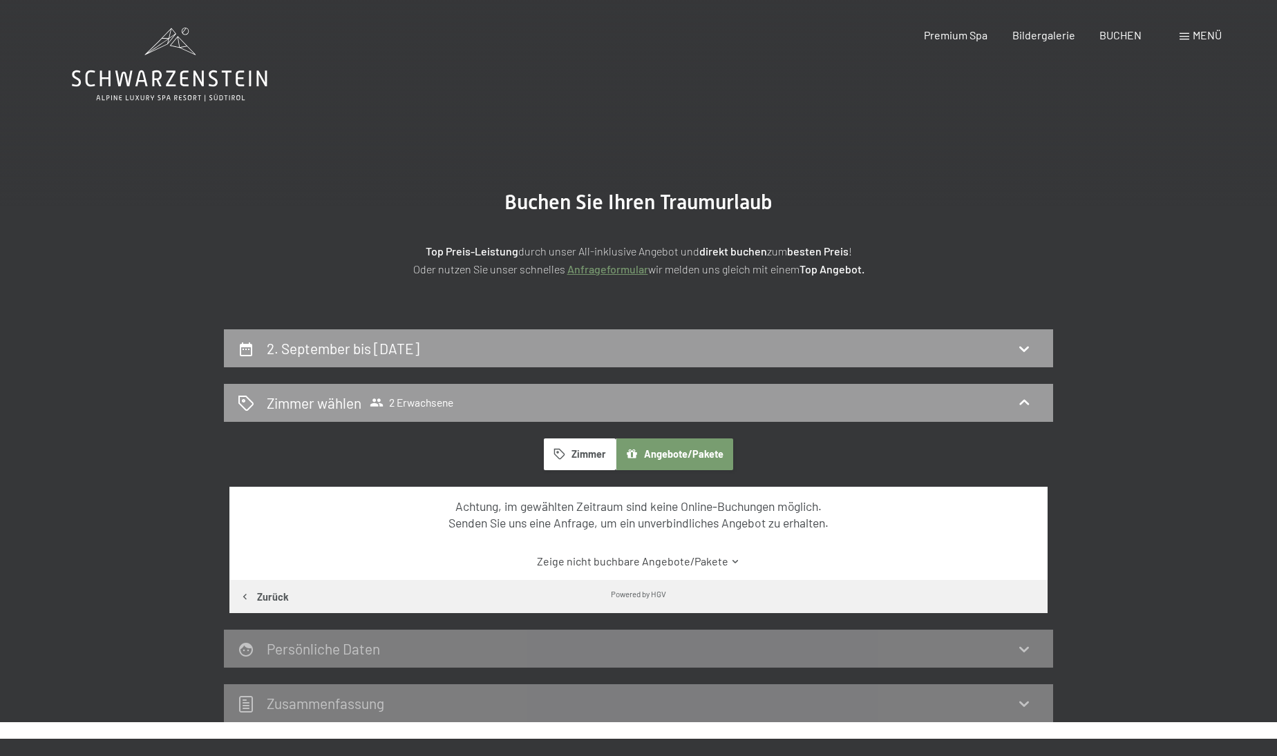
click at [577, 448] on button "Zimmer" at bounding box center [580, 455] width 72 height 32
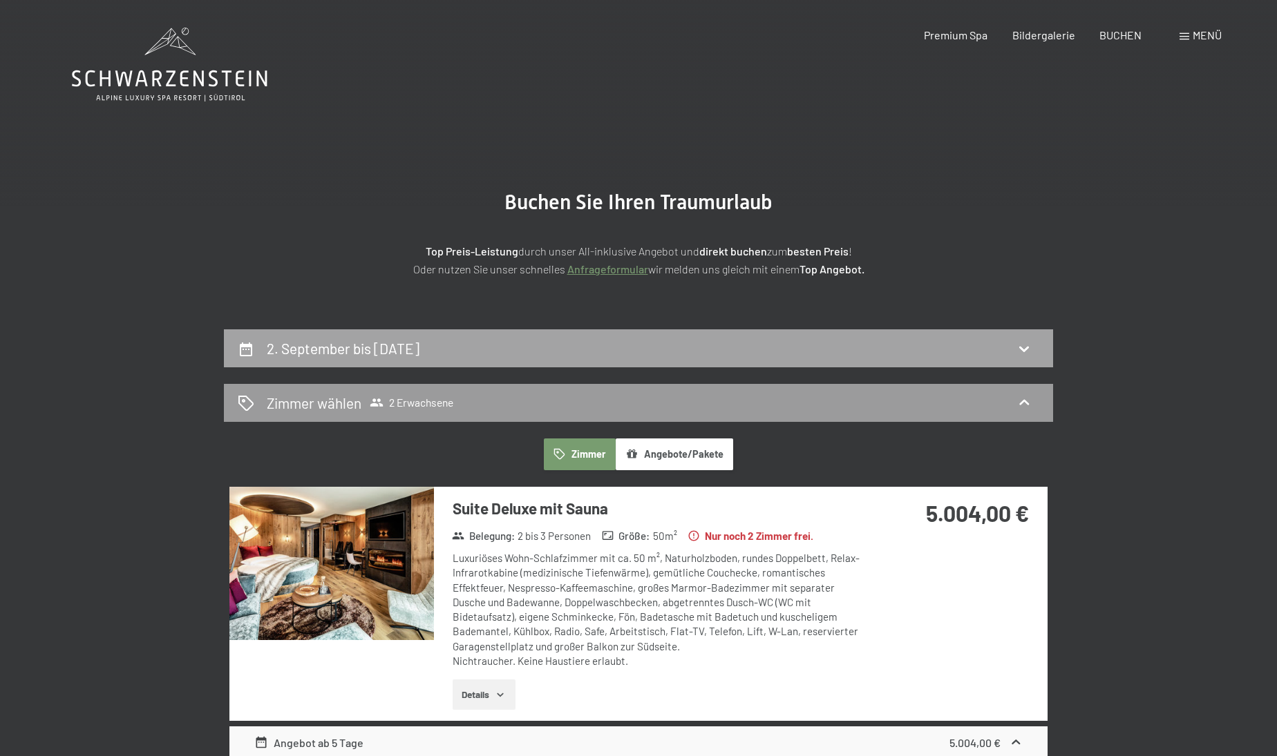
click at [419, 352] on h2 "2. September bis [DATE]" at bounding box center [343, 348] width 153 height 17
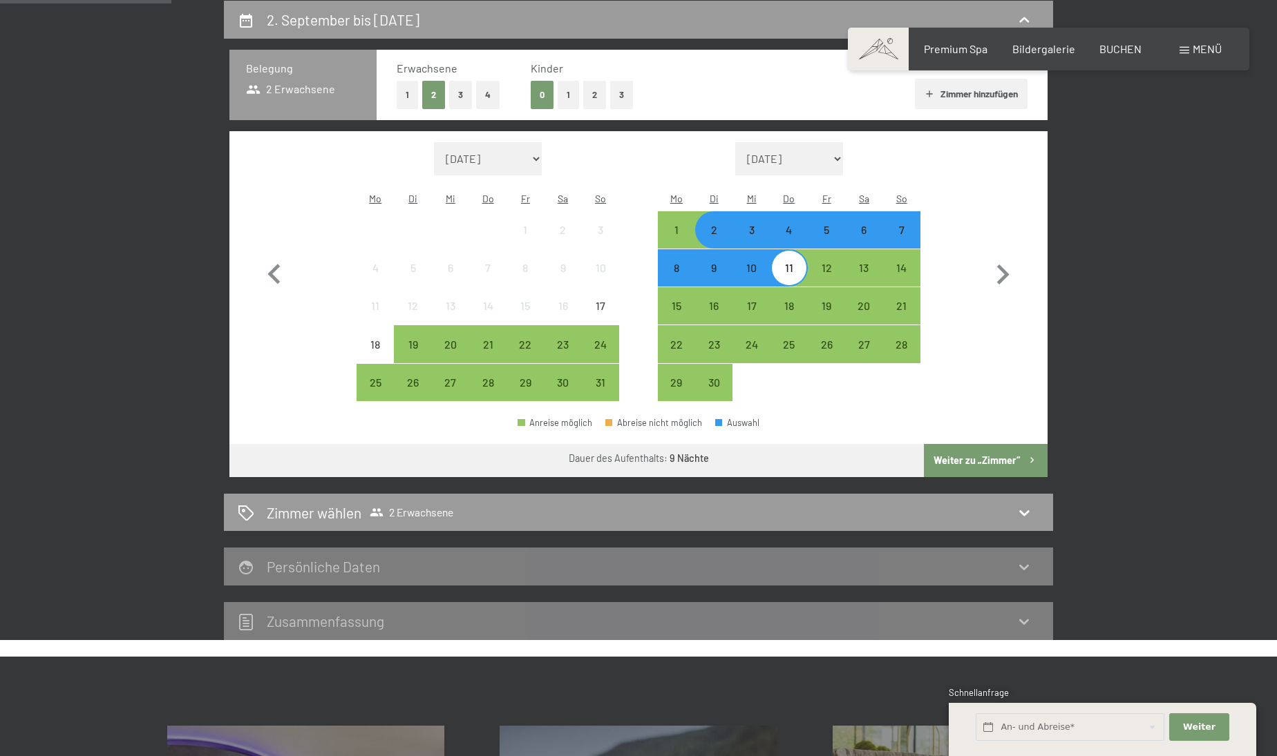
click at [790, 225] on div "4" at bounding box center [789, 242] width 35 height 35
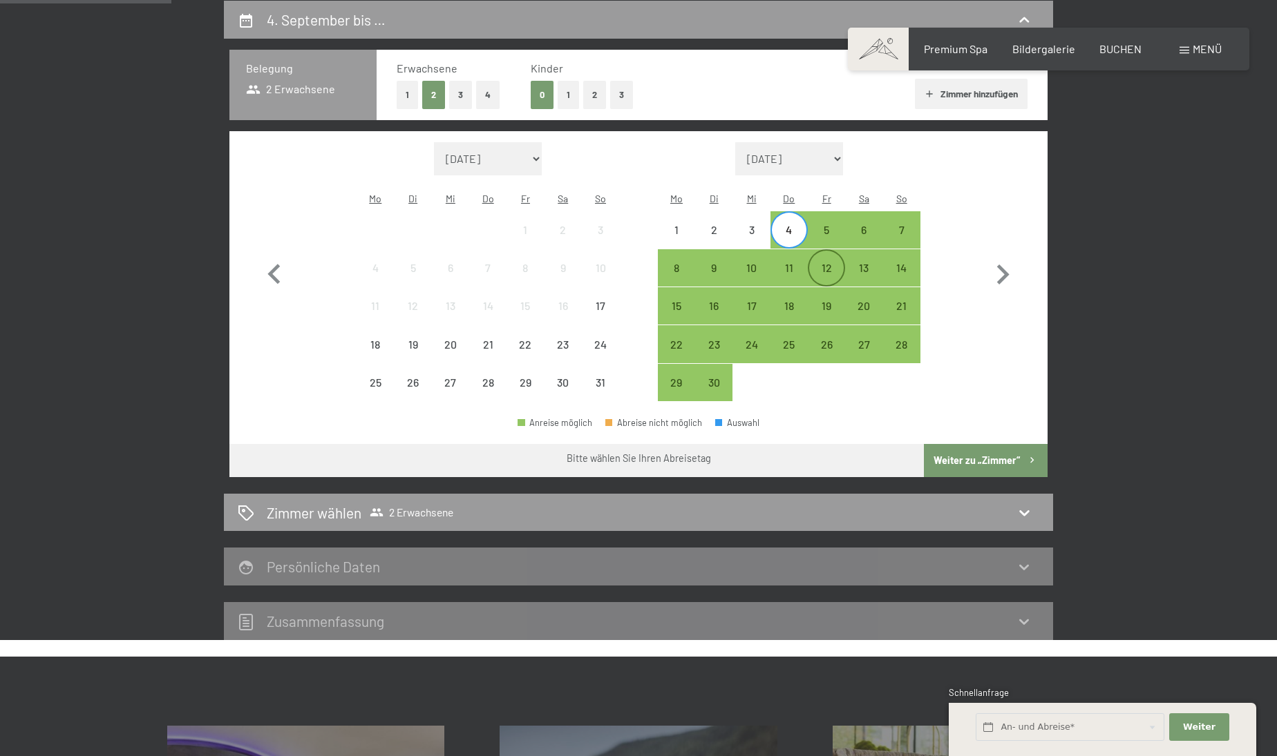
click at [826, 263] on div "12" at bounding box center [826, 280] width 35 height 35
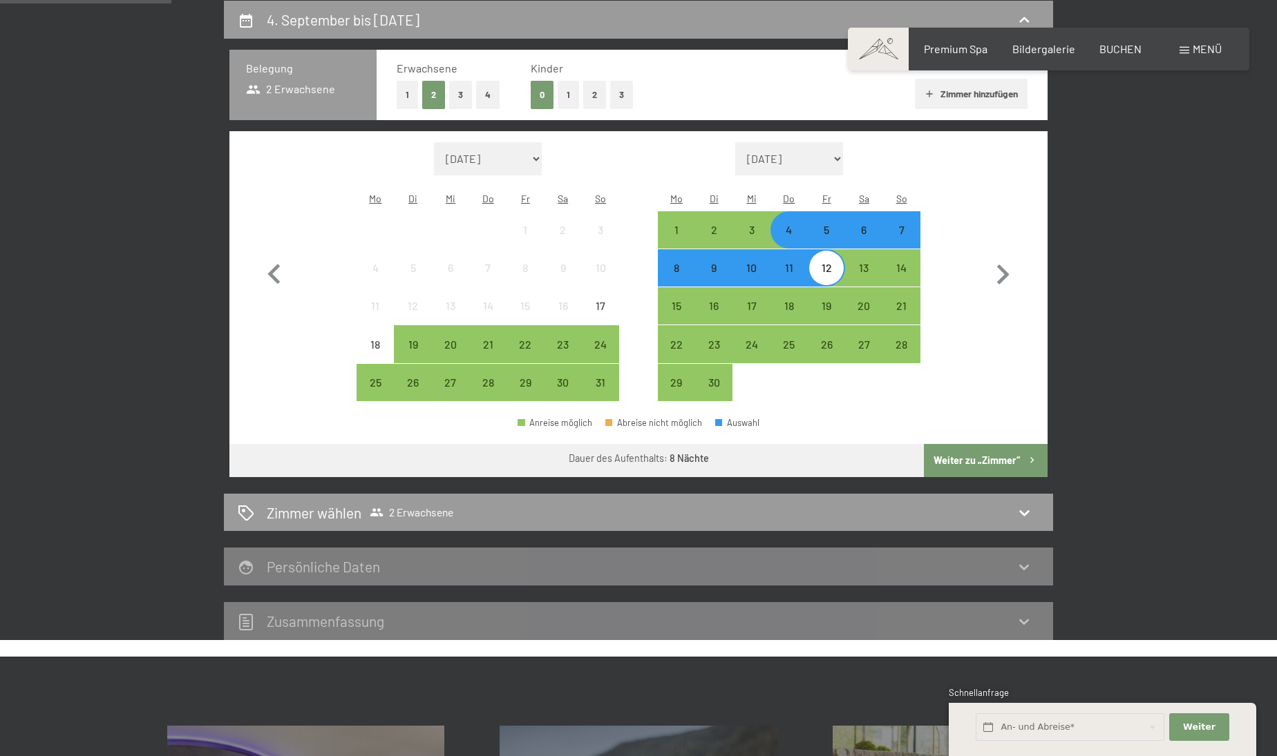
click at [974, 444] on button "Weiter zu „Zimmer“" at bounding box center [986, 460] width 124 height 33
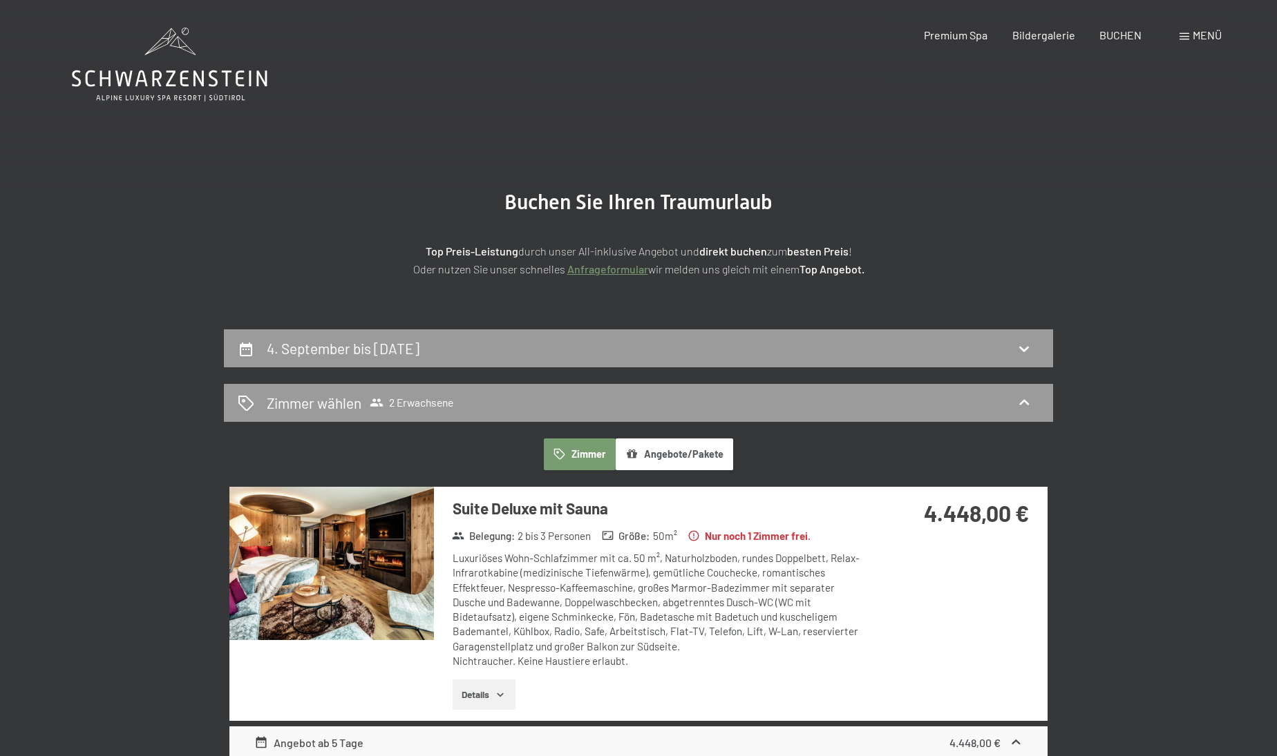
scroll to position [0, 0]
click at [754, 338] on div "4. September bis [DATE]" at bounding box center [638, 348] width 801 height 20
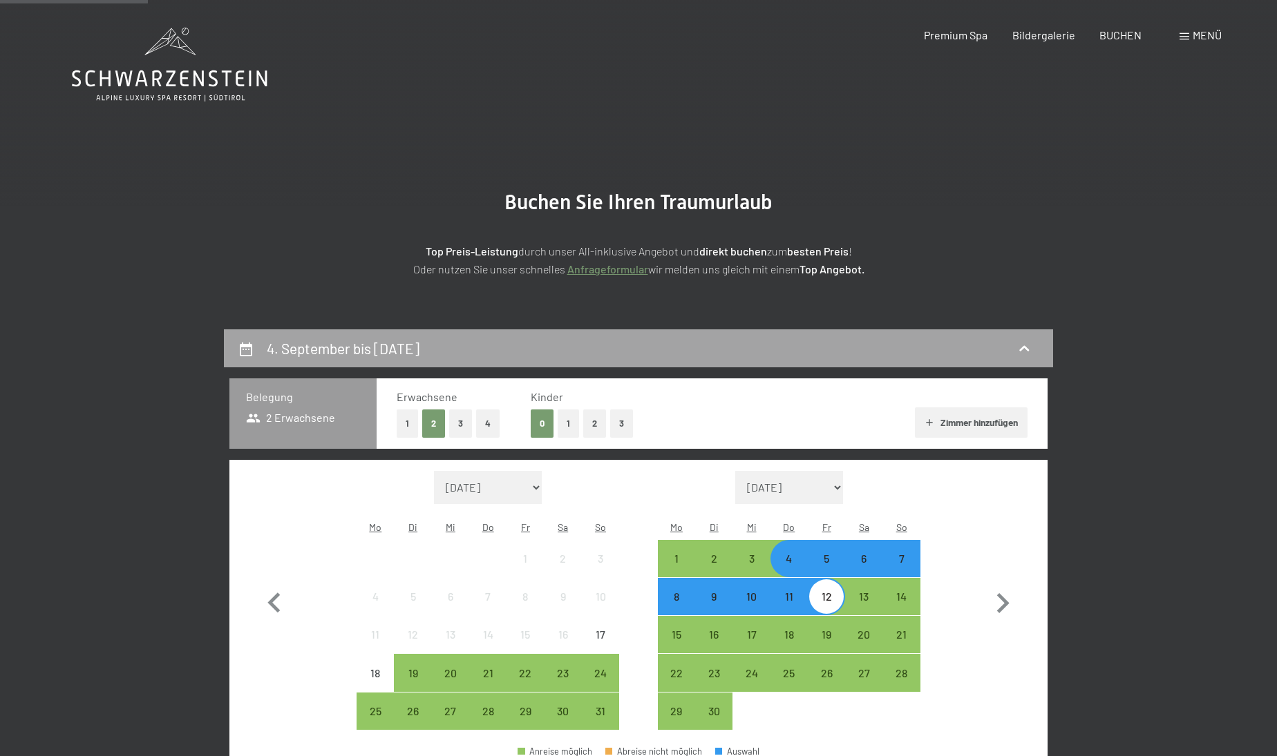
scroll to position [329, 0]
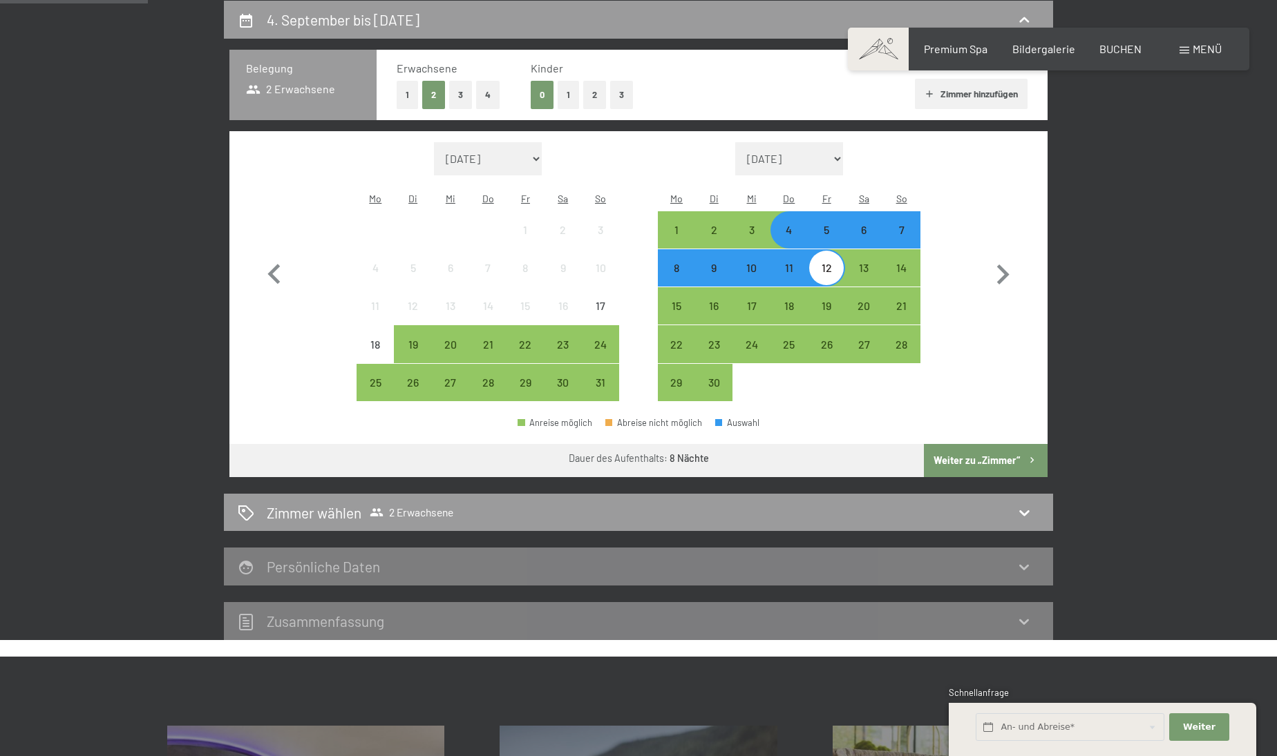
click at [867, 225] on div "6" at bounding box center [863, 242] width 35 height 35
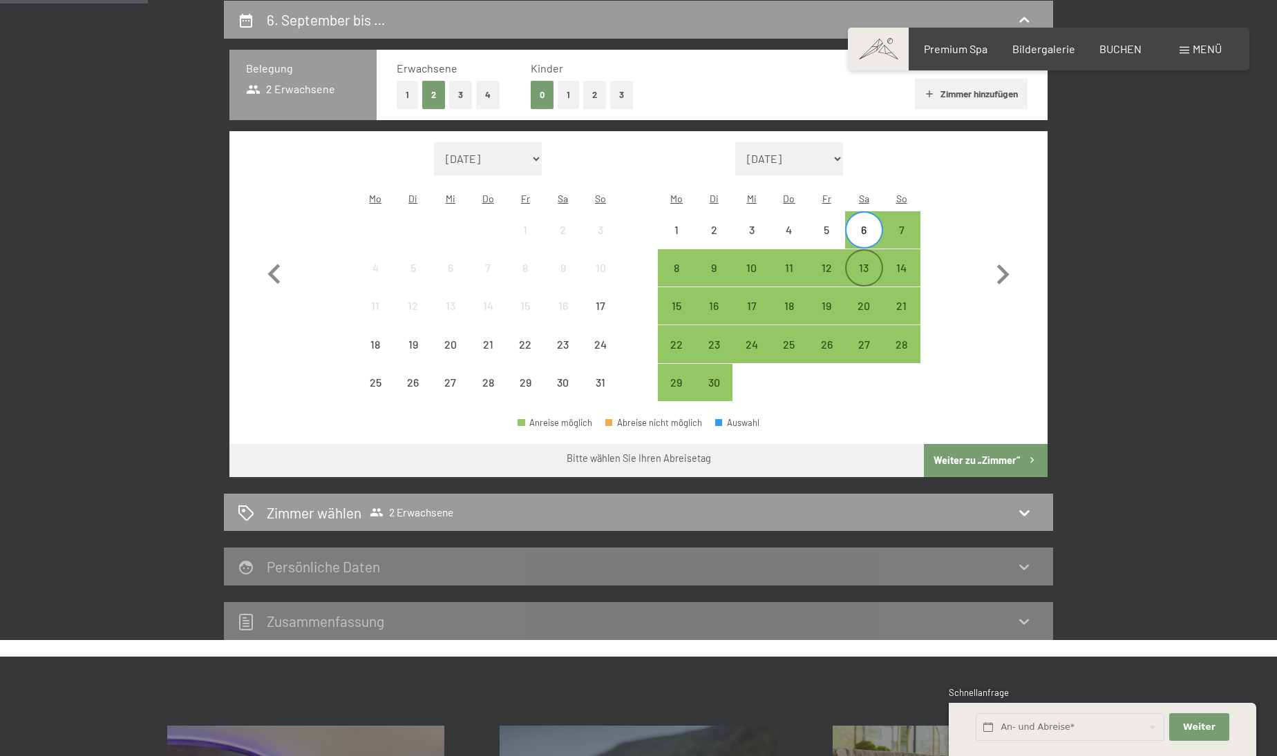
click at [865, 263] on div "13" at bounding box center [863, 280] width 35 height 35
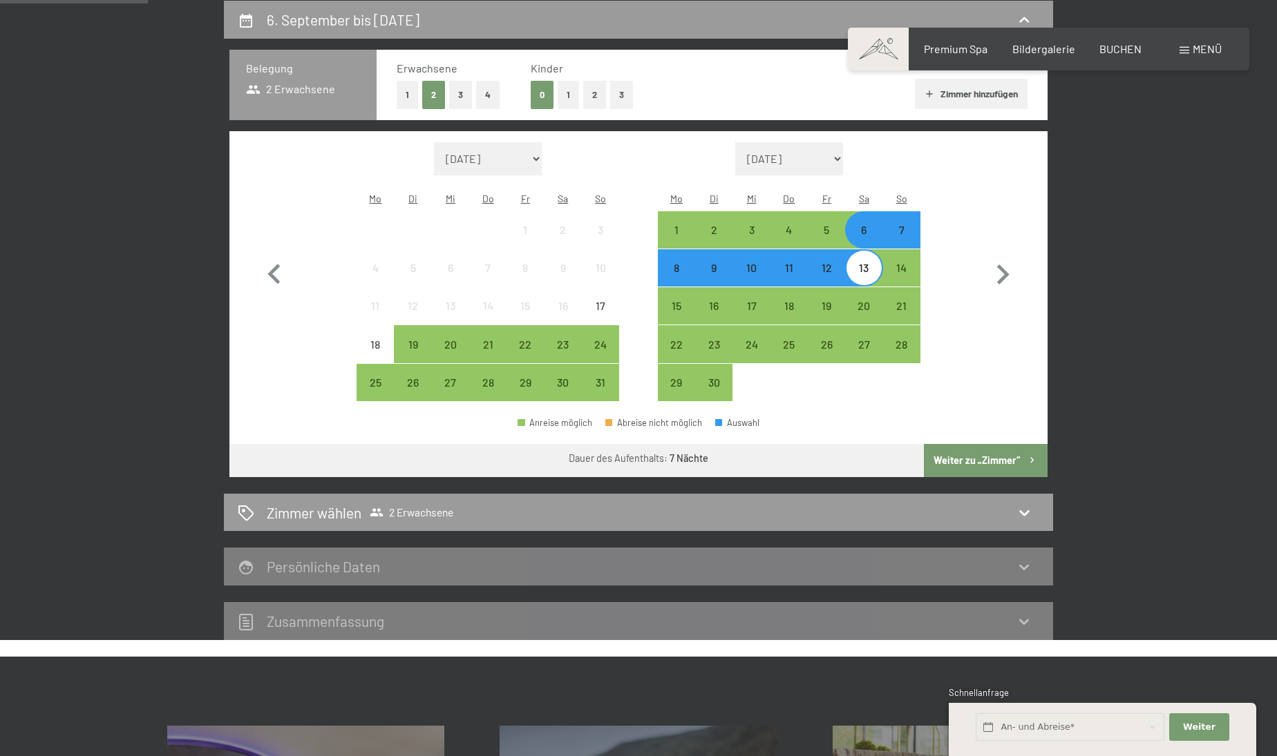
click at [987, 444] on button "Weiter zu „Zimmer“" at bounding box center [986, 460] width 124 height 33
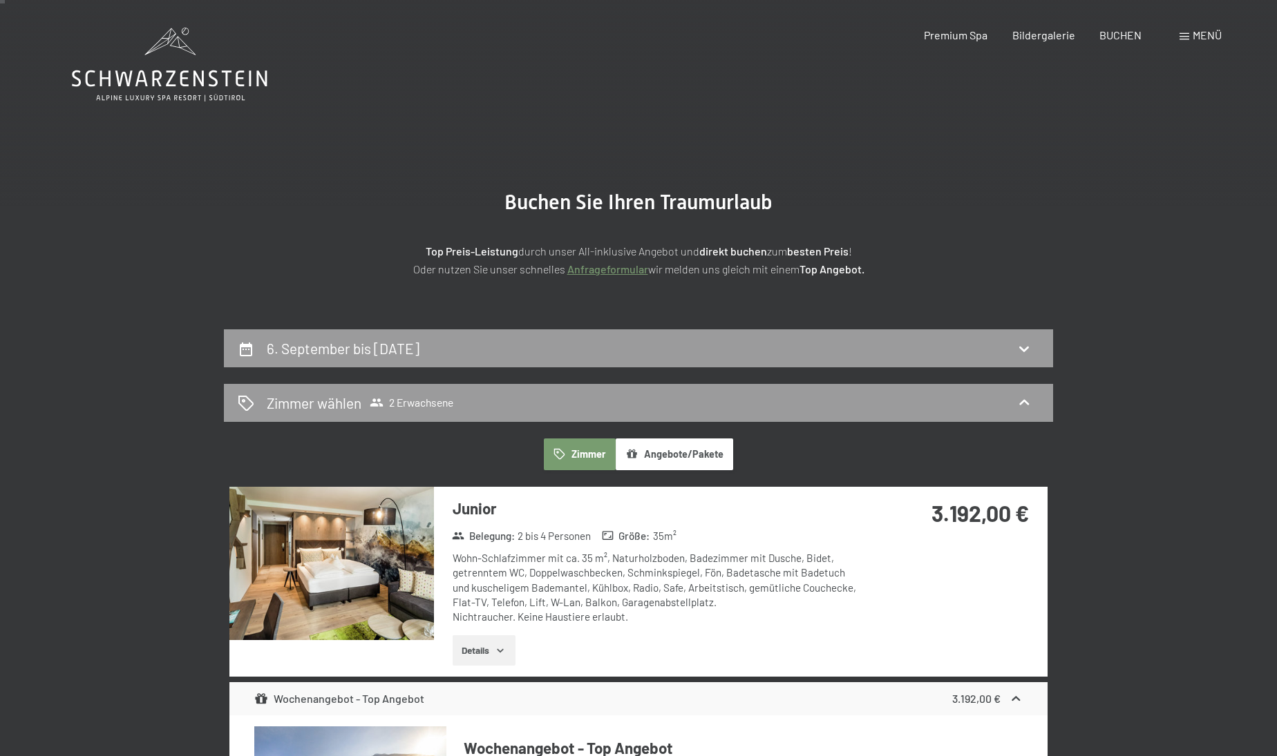
scroll to position [0, 0]
click at [564, 342] on div "6. September bis [DATE]" at bounding box center [638, 348] width 801 height 20
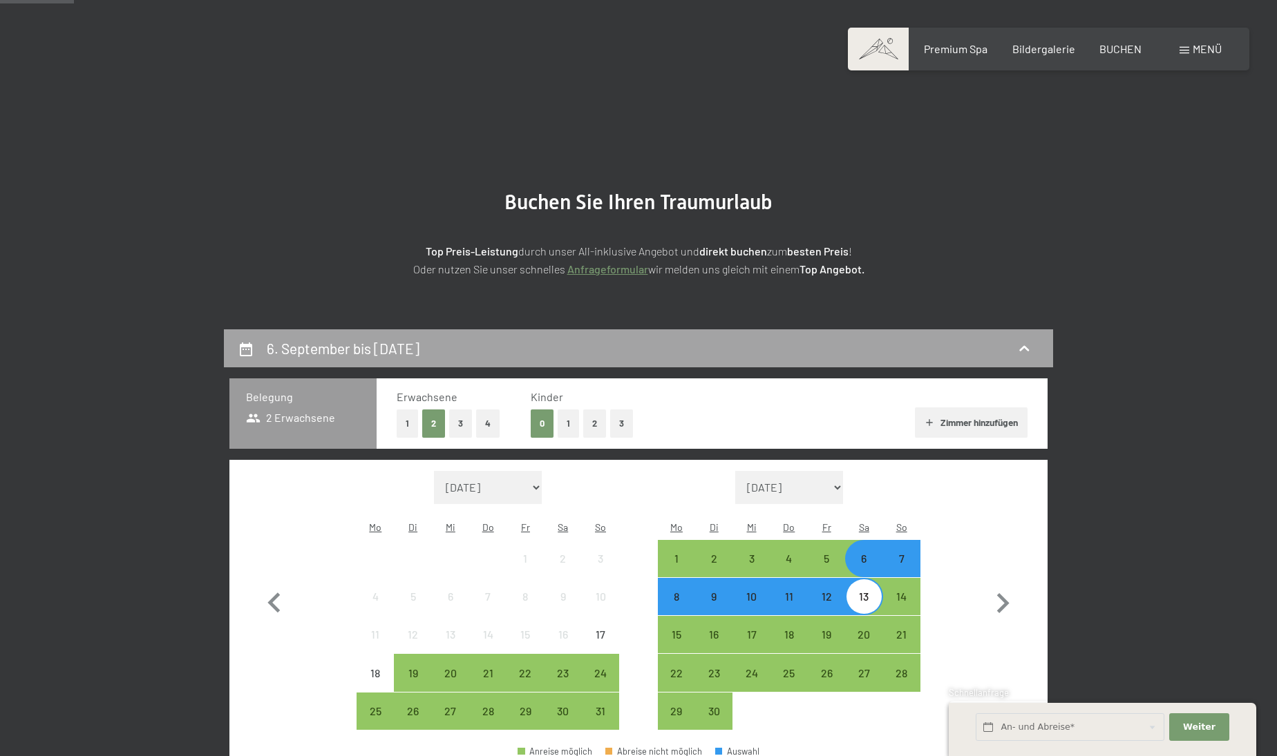
scroll to position [329, 0]
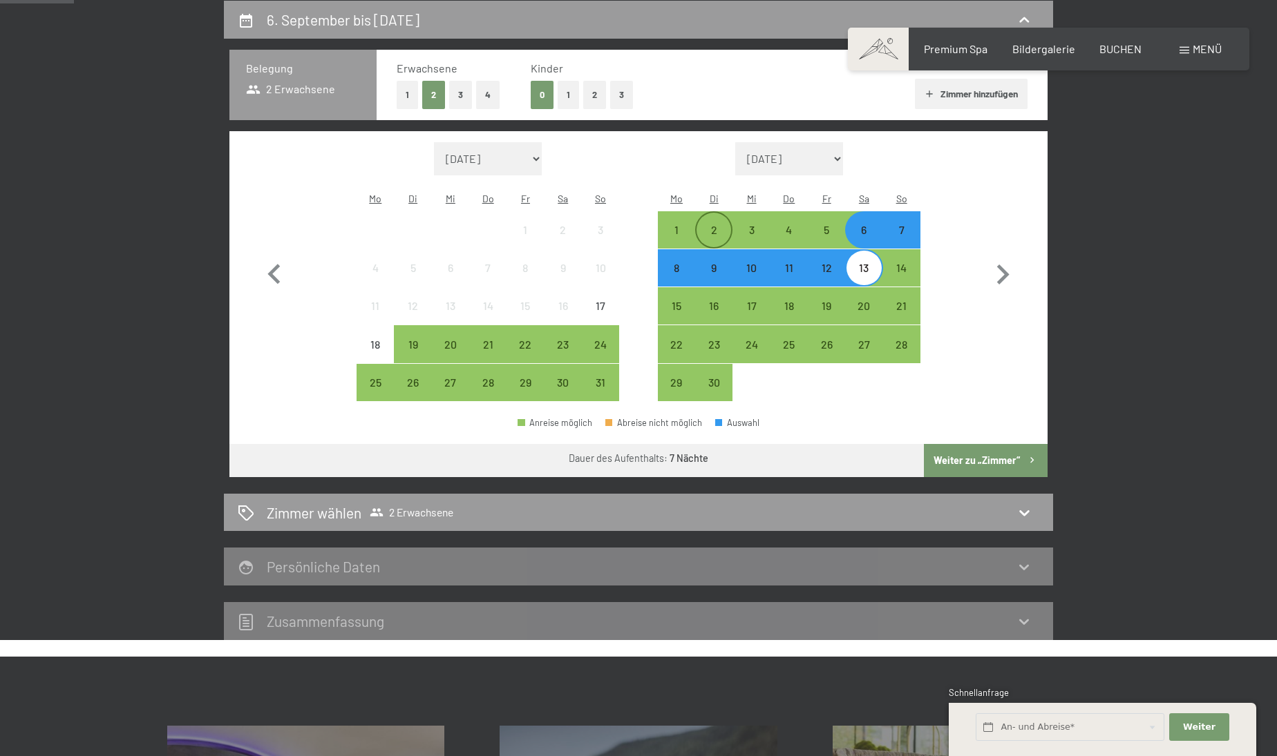
click at [716, 225] on div "2" at bounding box center [713, 242] width 35 height 35
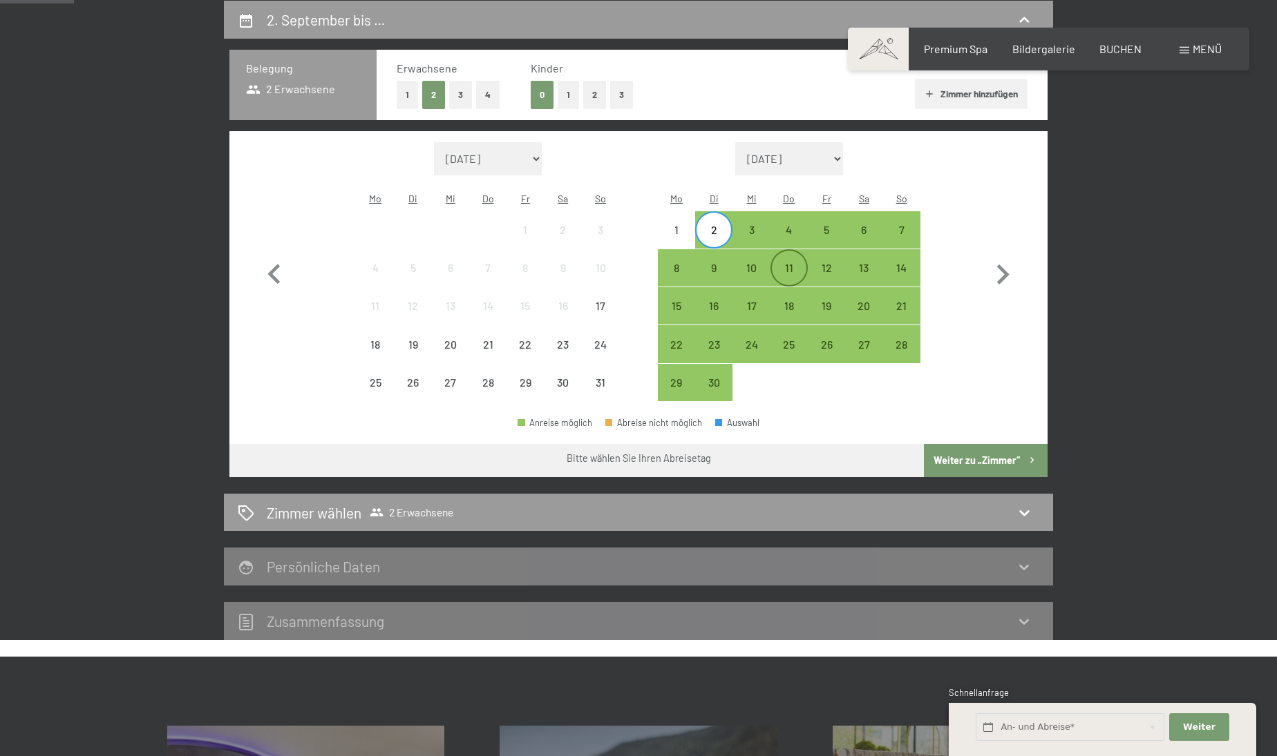
click at [792, 263] on div "11" at bounding box center [789, 280] width 35 height 35
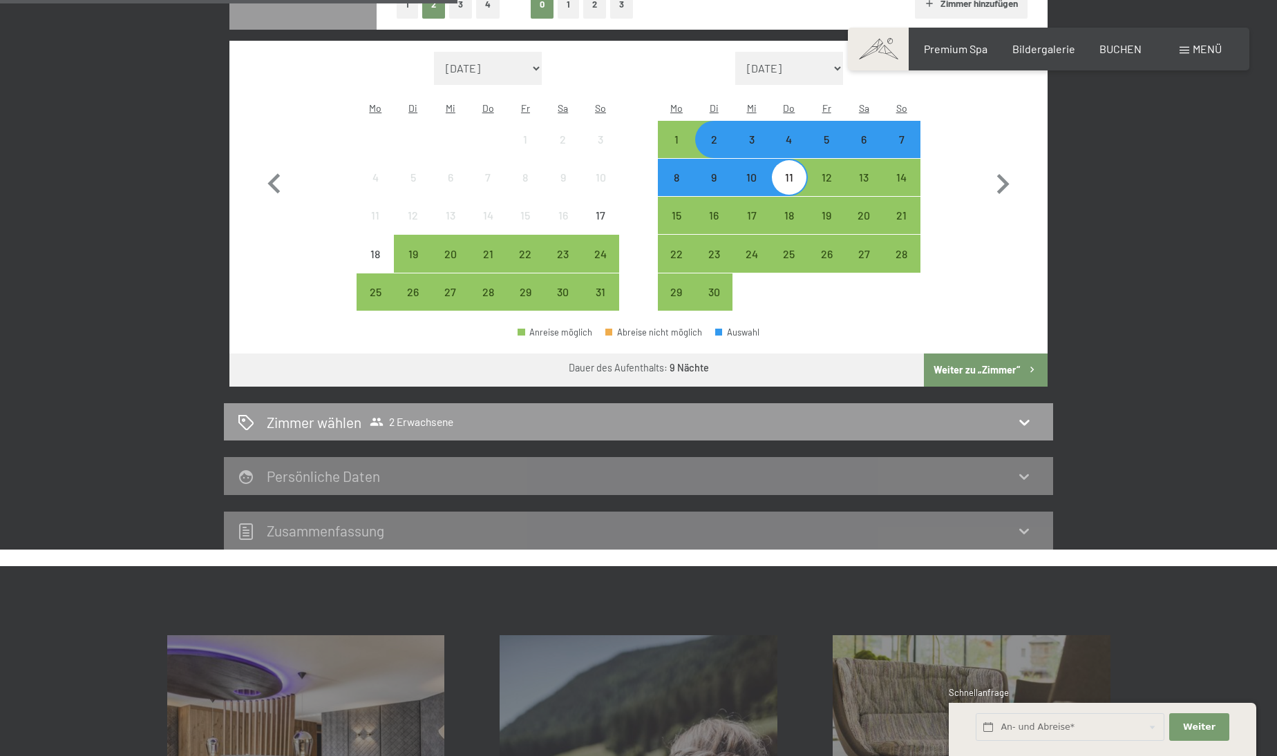
scroll to position [430, 0]
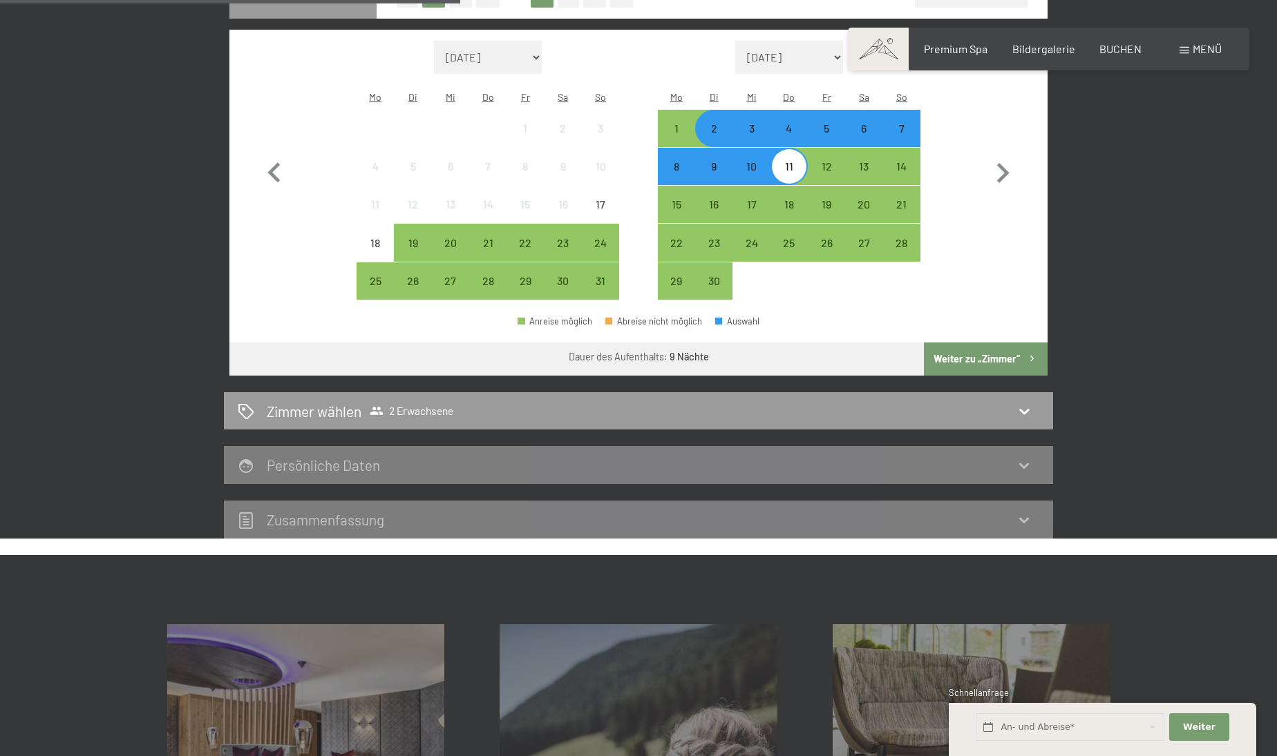
click at [971, 312] on div "Anreise möglich Abreise nicht möglich Auswahl" at bounding box center [638, 327] width 818 height 31
click at [967, 343] on button "Weiter zu „Zimmer“" at bounding box center [986, 359] width 124 height 33
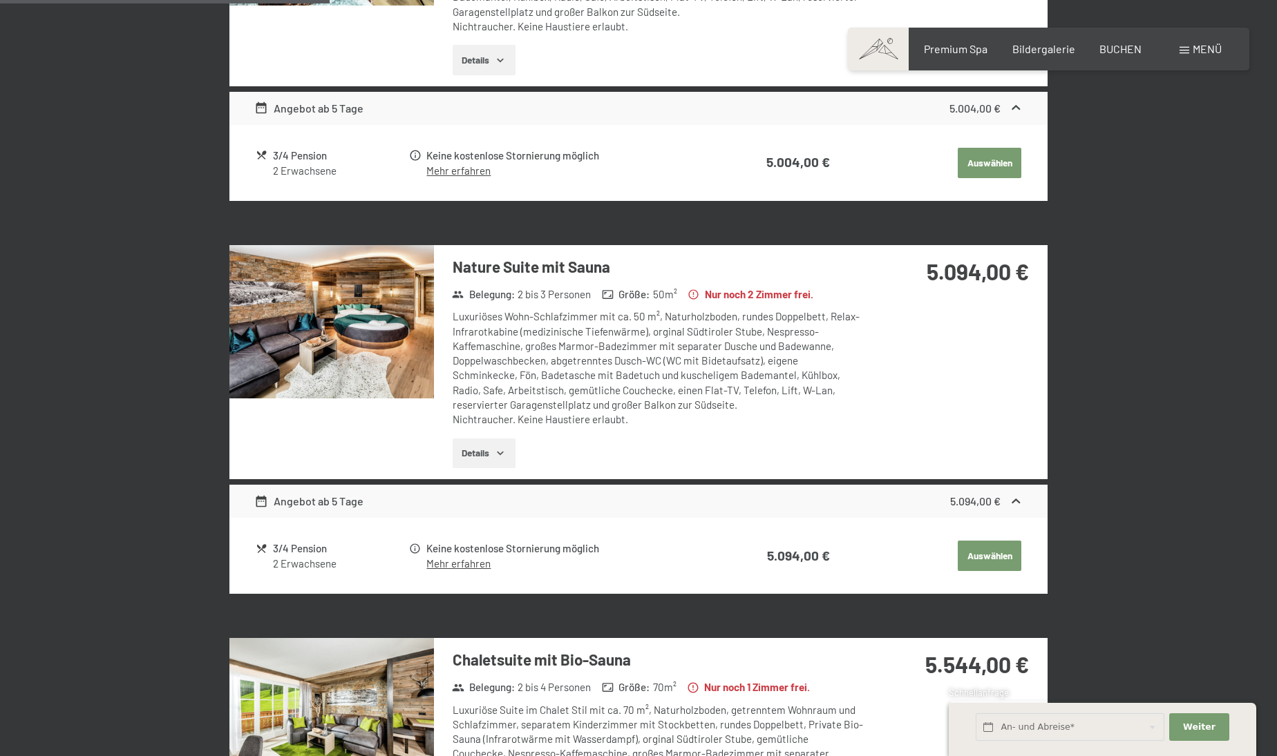
scroll to position [638, 0]
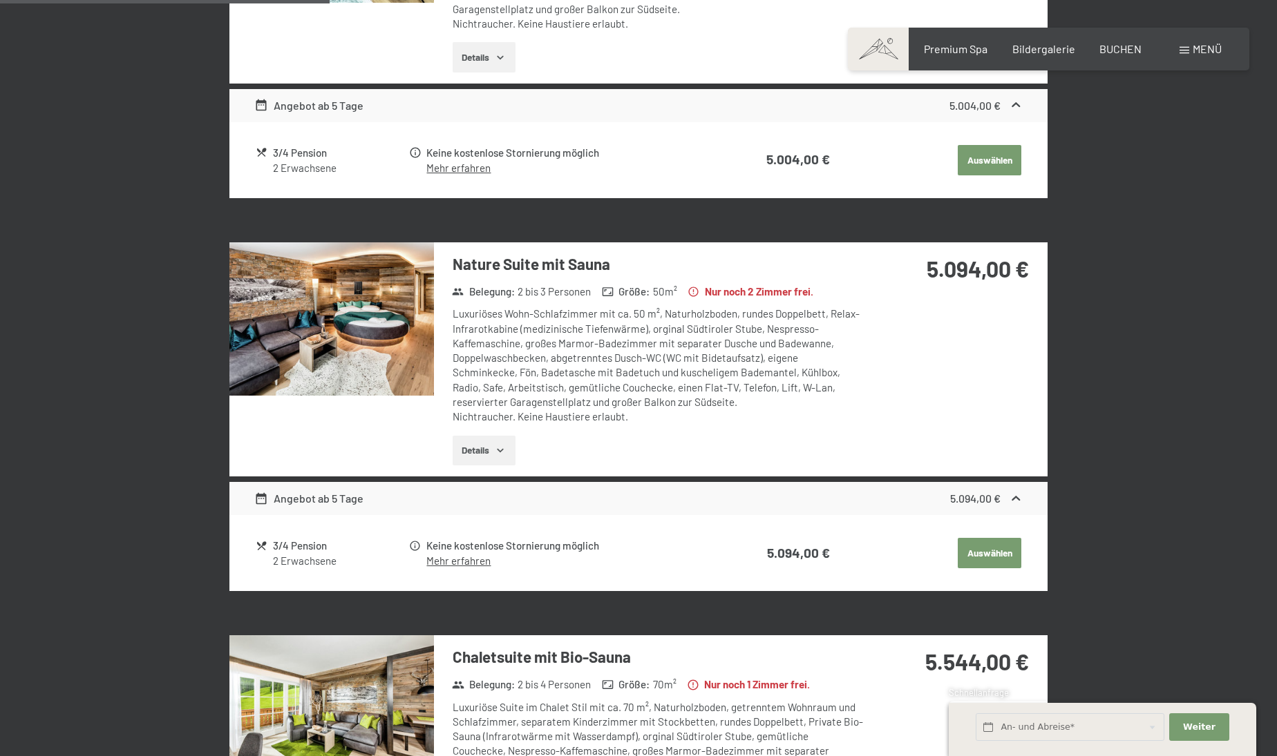
click at [991, 175] on button "Auswählen" at bounding box center [989, 160] width 64 height 30
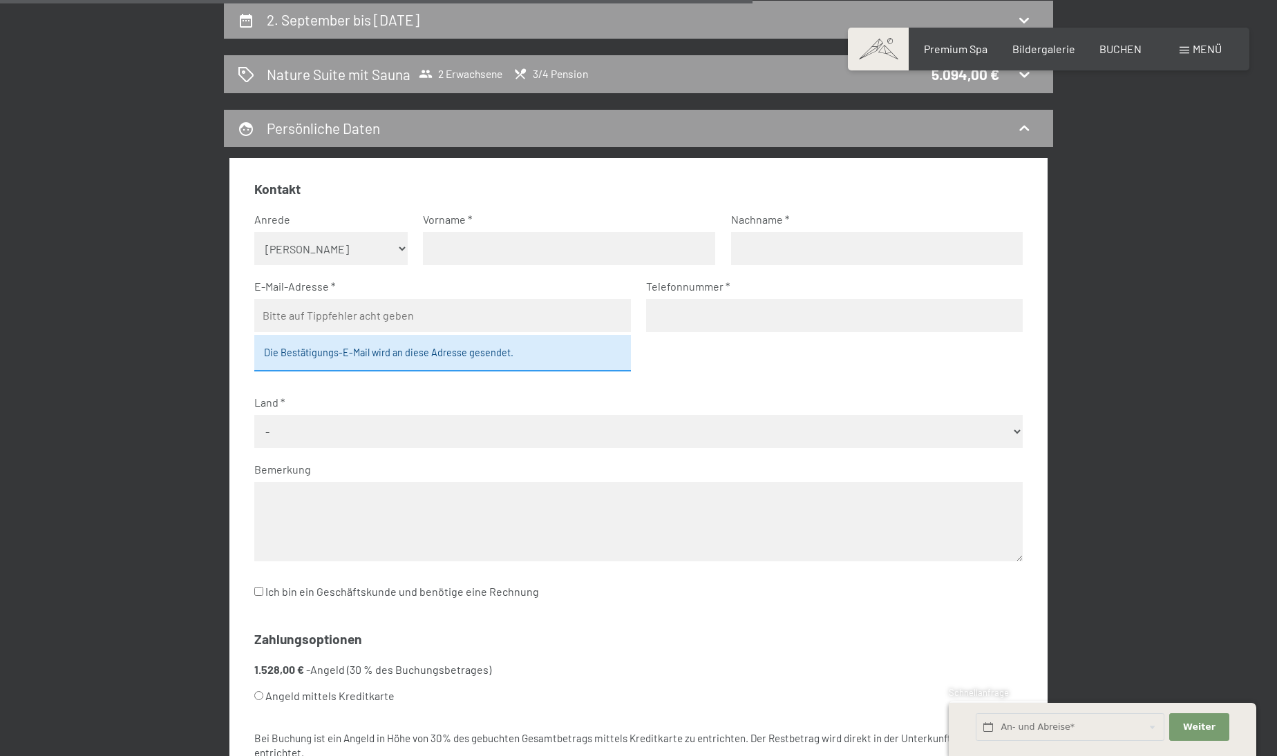
click at [401, 237] on select "Keine Angabe Frau [PERSON_NAME]" at bounding box center [331, 248] width 154 height 33
select select "m"
type input "[PERSON_NAME]"
type input "[EMAIL_ADDRESS][DOMAIN_NAME]"
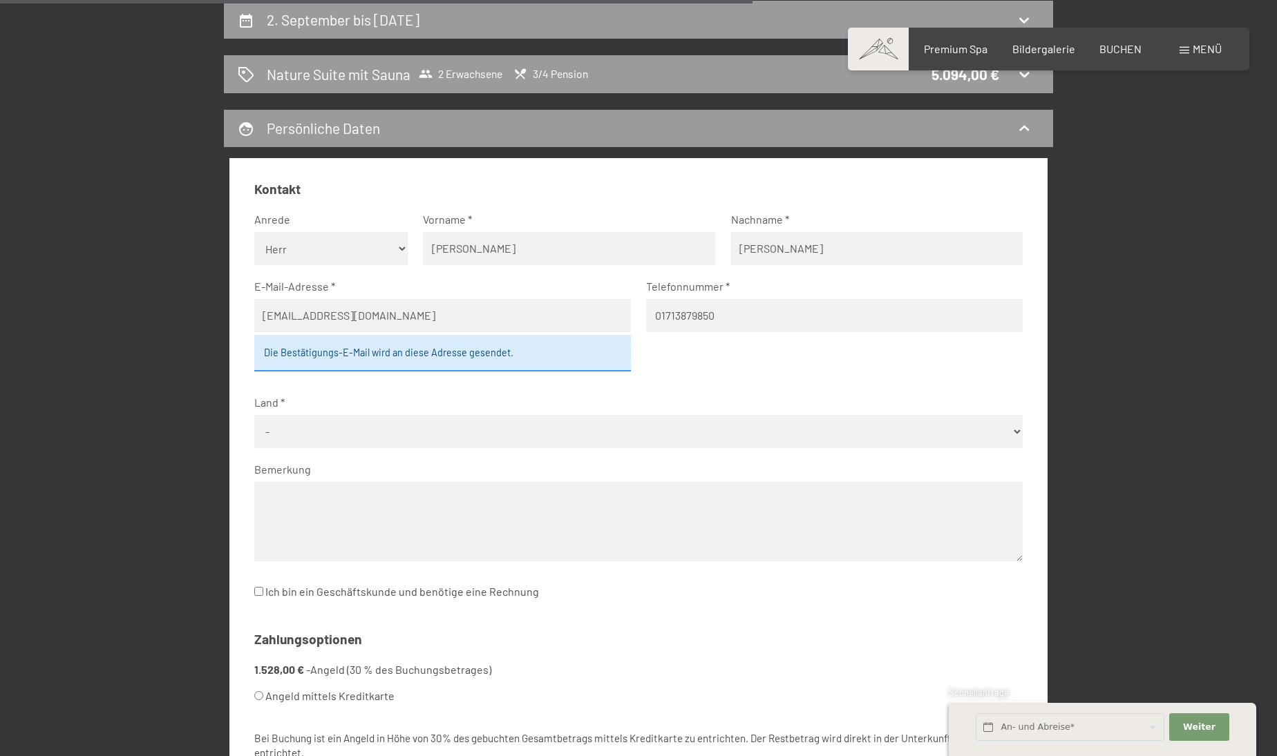
type input "01713879850"
click at [523, 421] on span "Einwilligung Marketing*" at bounding box center [563, 419] width 114 height 14
click at [499, 421] on input "Einwilligung Marketing*" at bounding box center [492, 419] width 14 height 14
checkbox input "false"
select select "DEU"
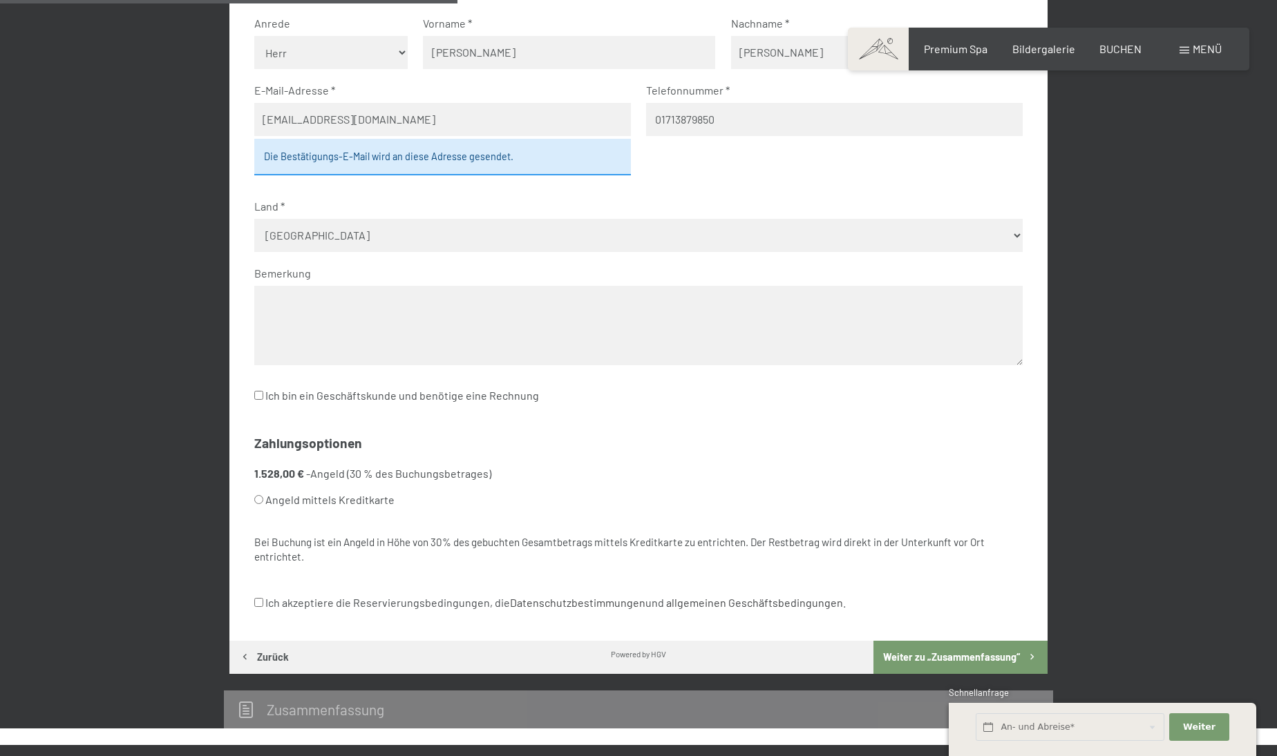
scroll to position [533, 0]
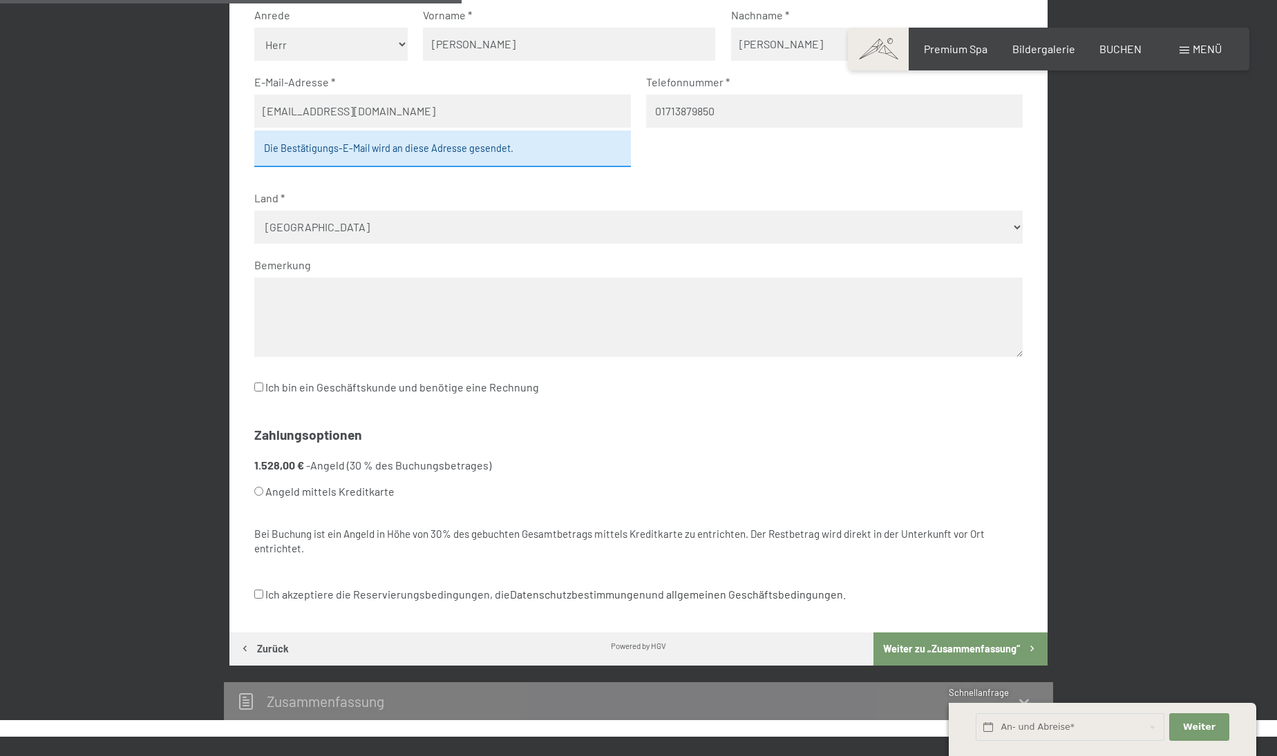
click at [259, 487] on input "Angeld mittels Kreditkarte" at bounding box center [258, 491] width 9 height 9
radio input "true"
click at [257, 590] on input "Ich akzeptiere die Reservierungsbedingungen, die Datenschutzbestimmungen und al…" at bounding box center [258, 594] width 9 height 9
checkbox input "true"
click at [567, 458] on li "1.528,00 € - Angeld (30 % des Buchungsbetrages) Angeld mittels Kreditkarte" at bounding box center [638, 482] width 769 height 48
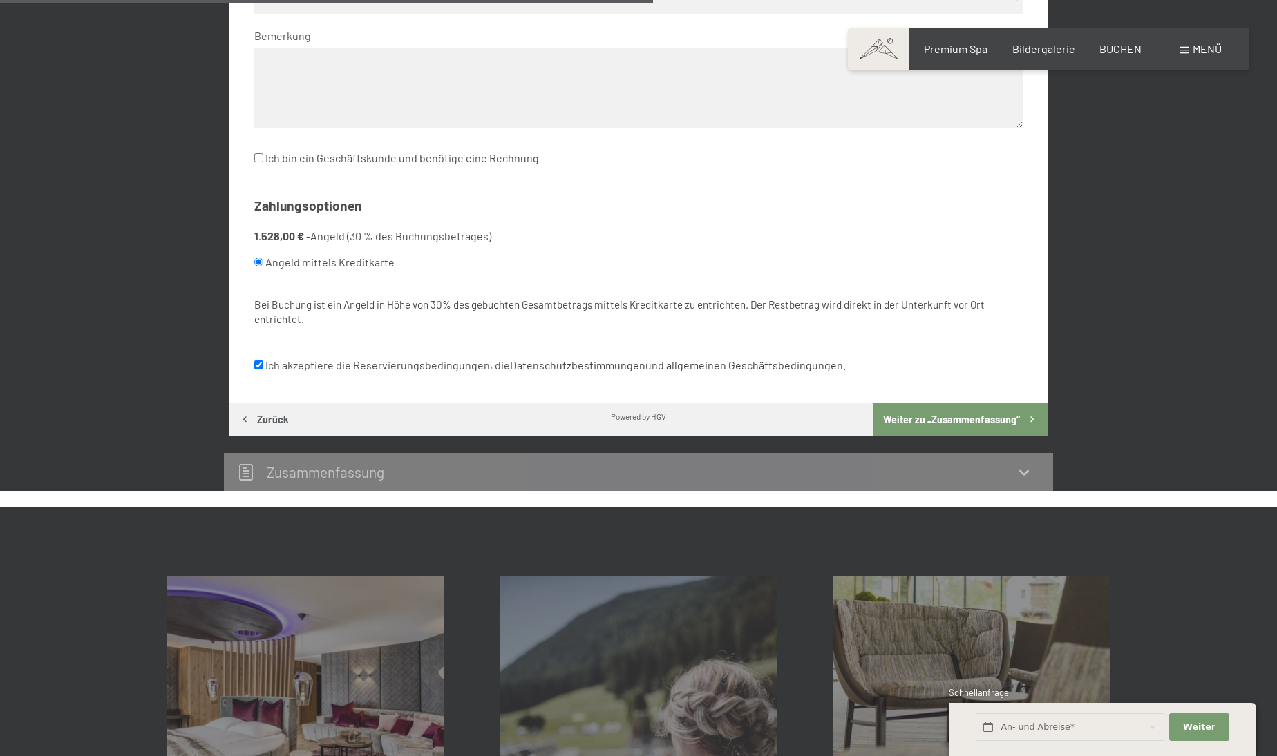
scroll to position [768, 0]
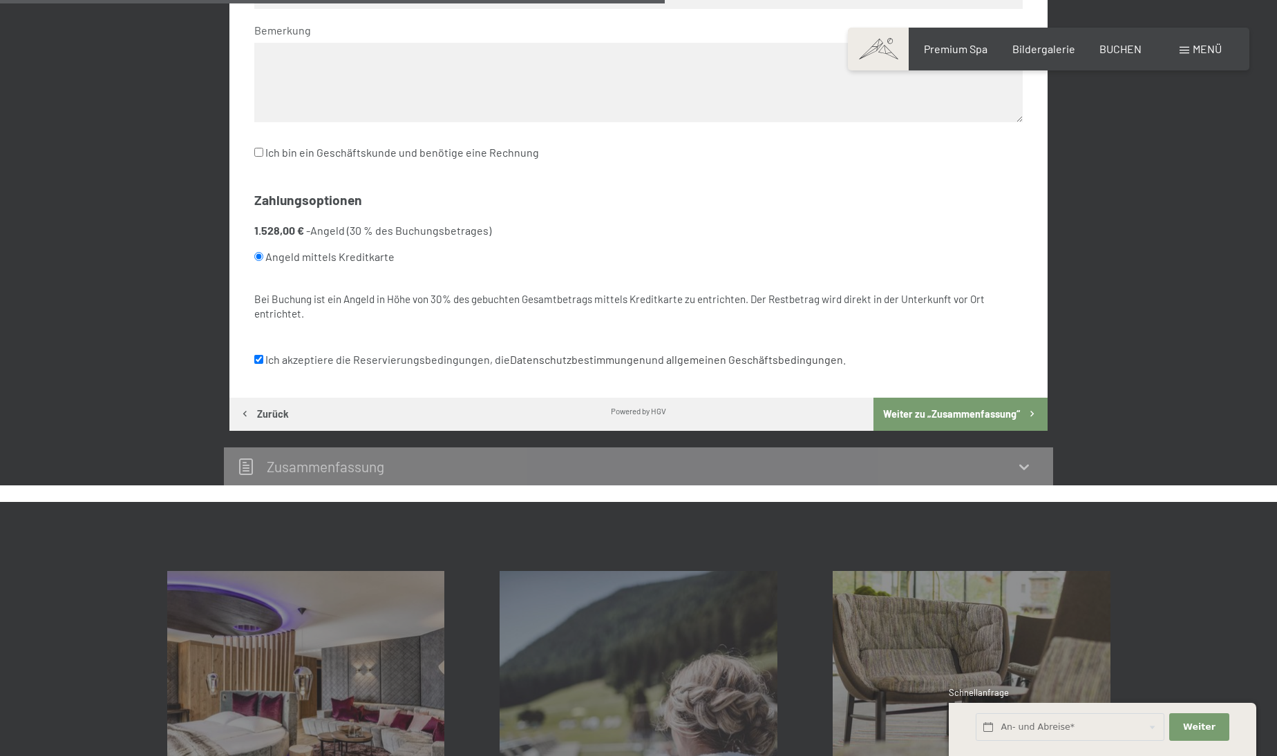
click at [960, 398] on button "Weiter zu „Zusammen­fassung“" at bounding box center [960, 414] width 174 height 33
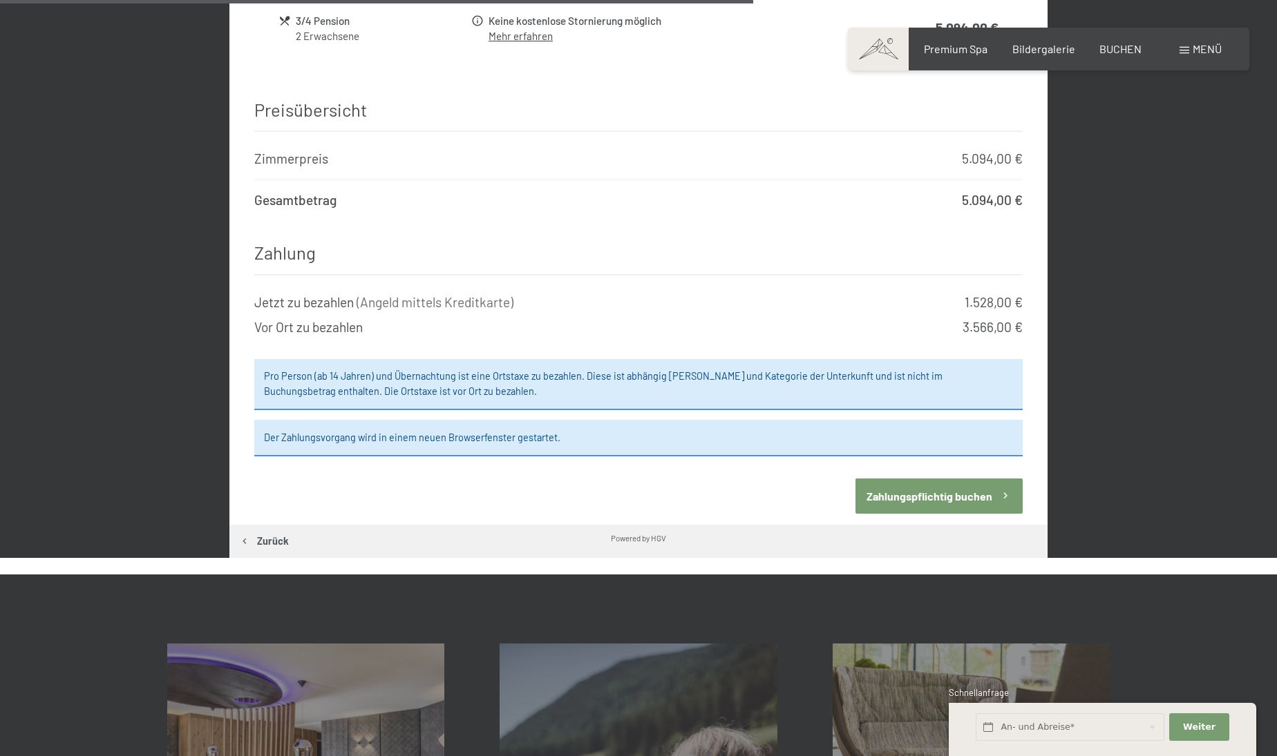
scroll to position [1116, 0]
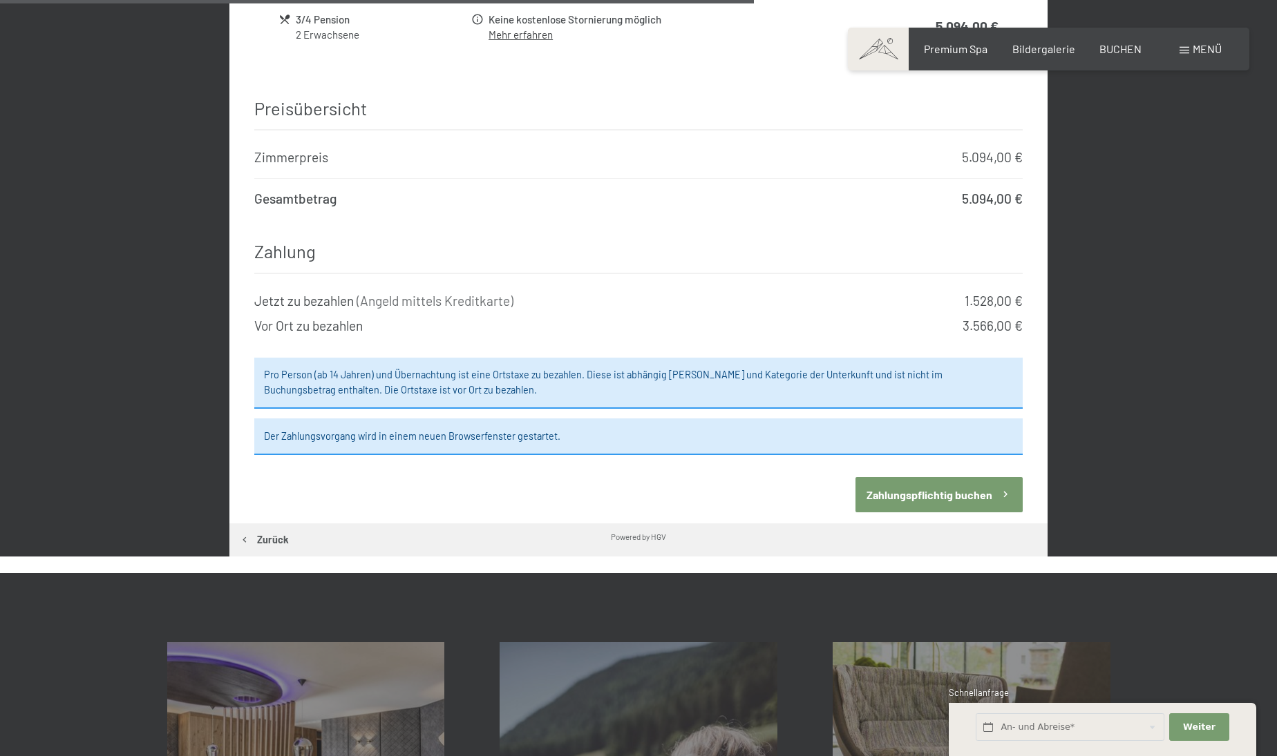
click at [936, 477] on button "Zahlungspflichtig buchen" at bounding box center [938, 494] width 167 height 35
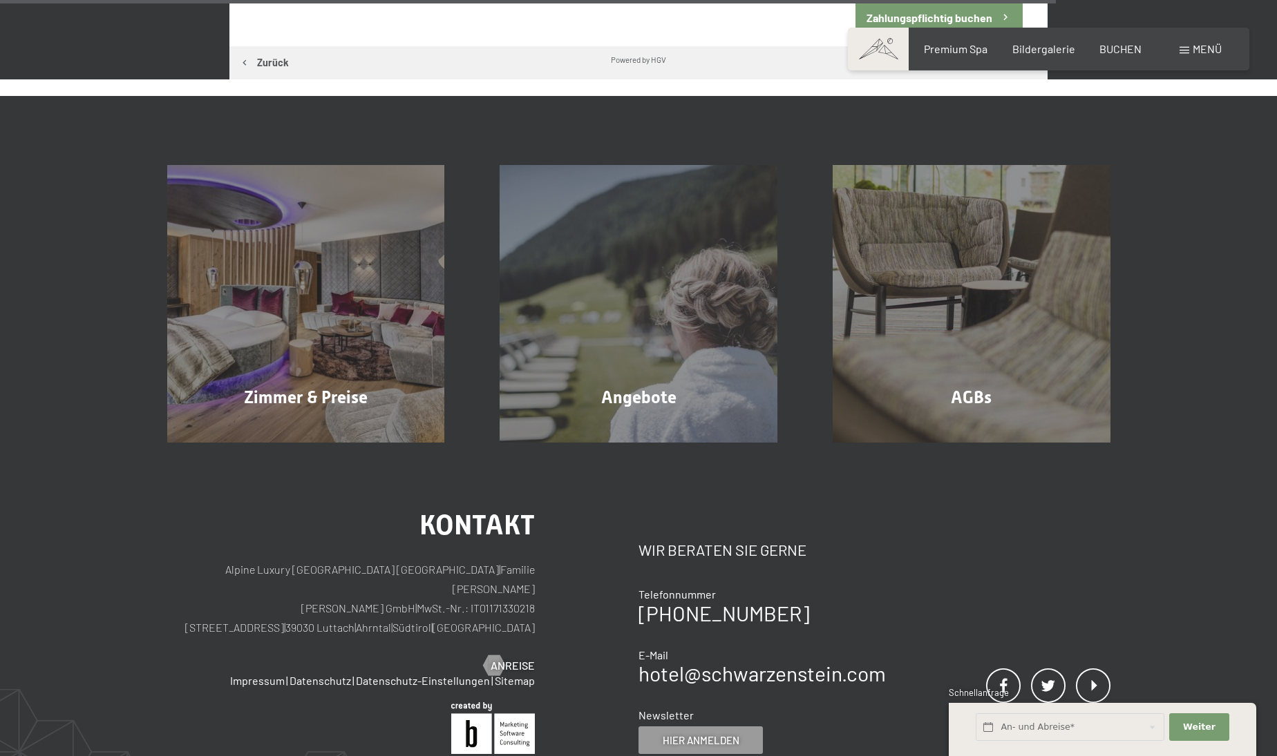
scroll to position [1677, 0]
